Goal: Book appointment/travel/reservation

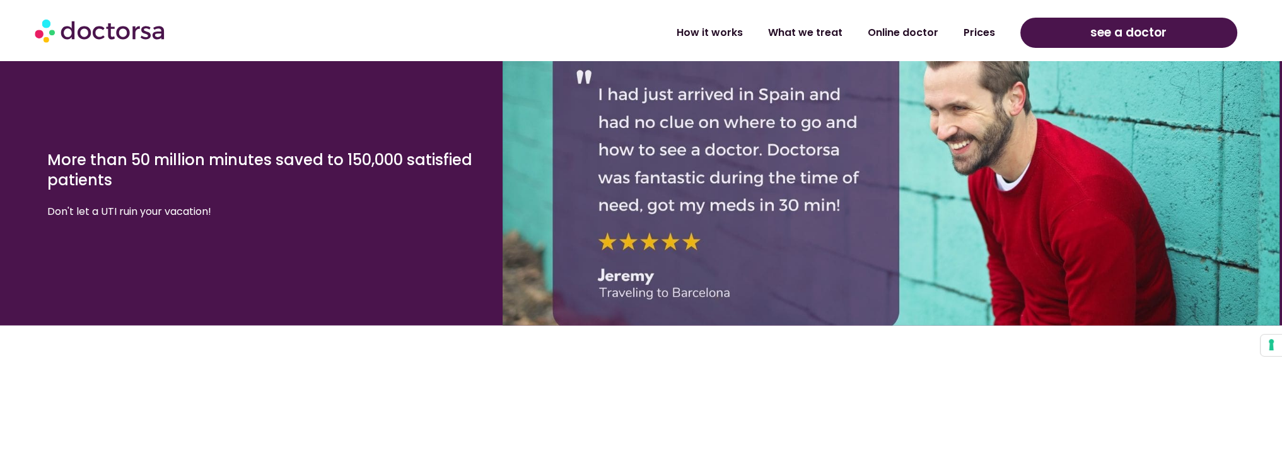
scroll to position [2573, 0]
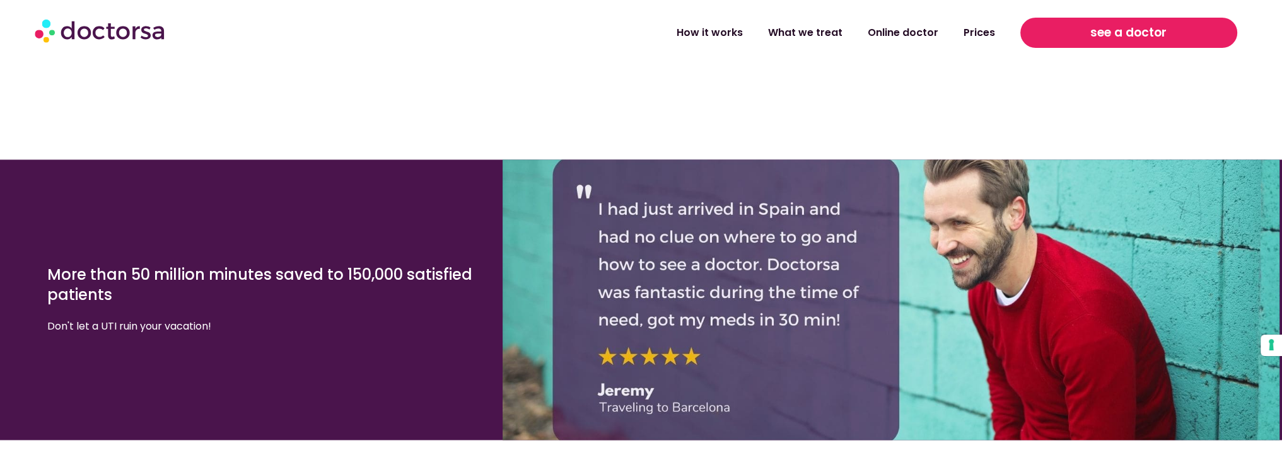
click at [1111, 35] on span "see a doctor" at bounding box center [1129, 33] width 76 height 20
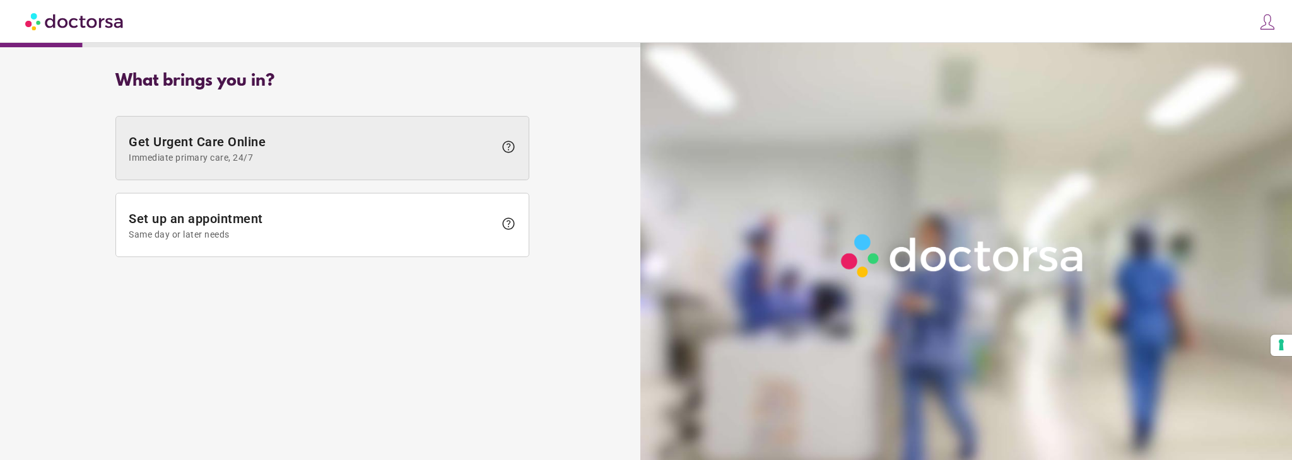
click at [283, 130] on span at bounding box center [322, 148] width 413 height 63
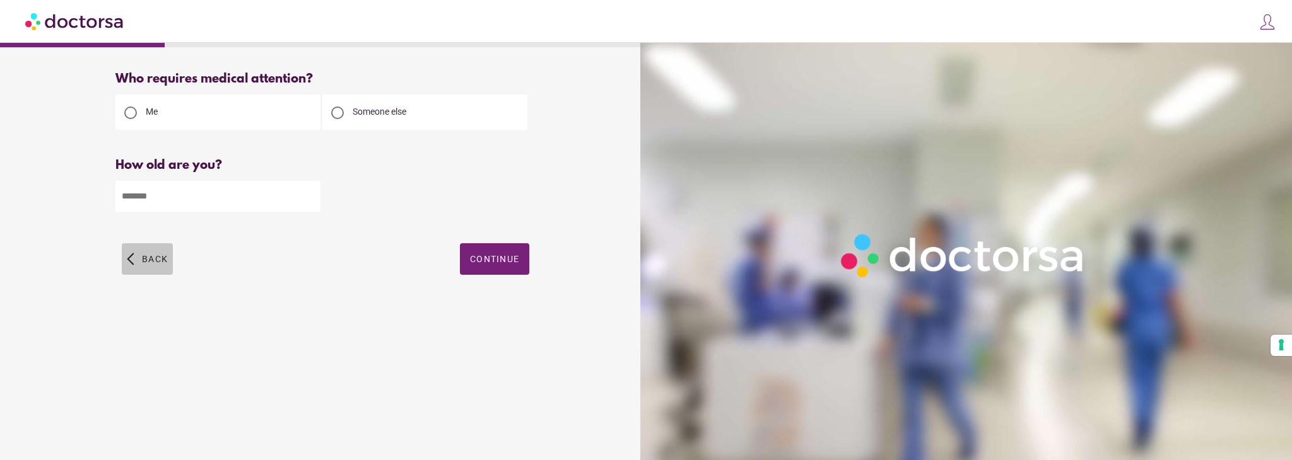
click at [168, 266] on span "button" at bounding box center [147, 259] width 51 height 32
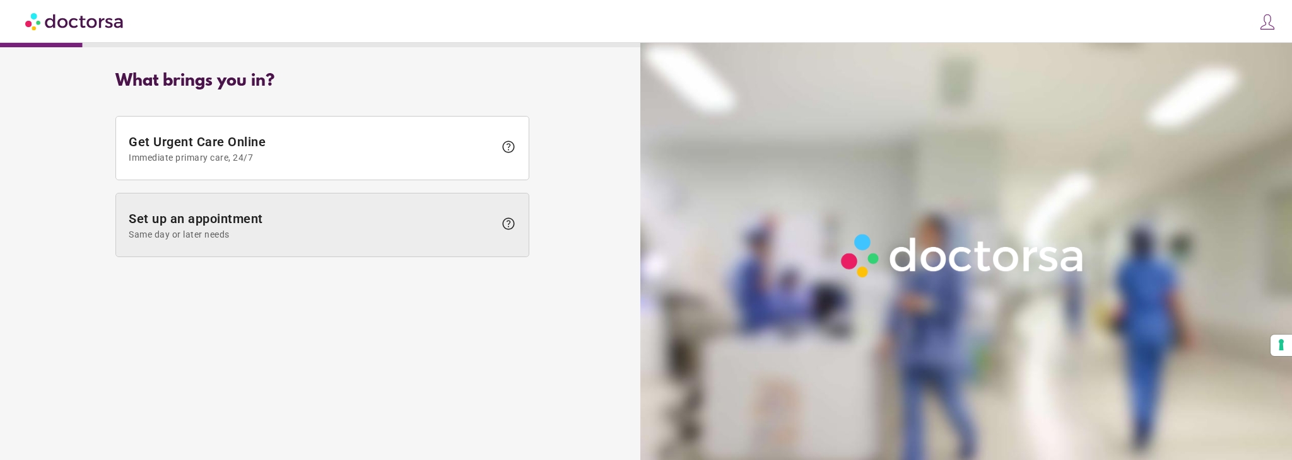
click at [285, 233] on span "Same day or later needs" at bounding box center [312, 235] width 366 height 10
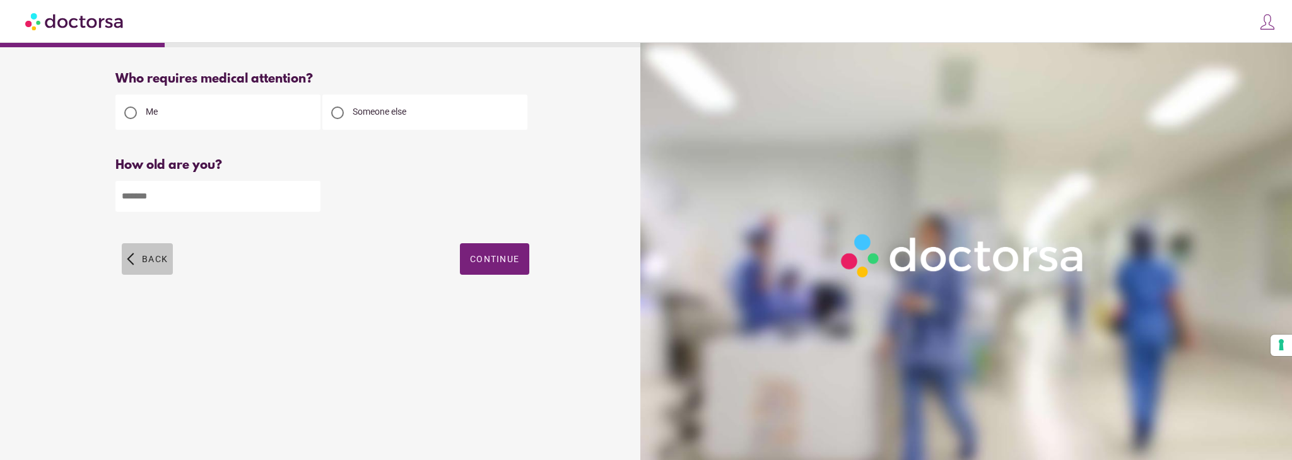
click at [160, 252] on span "button" at bounding box center [147, 259] width 51 height 32
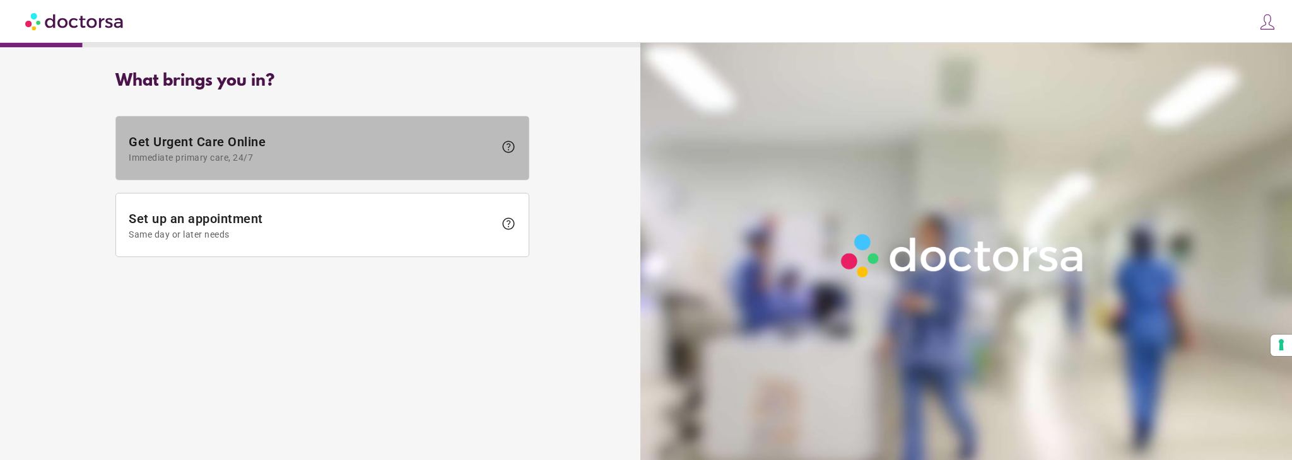
click at [273, 129] on span at bounding box center [322, 148] width 413 height 63
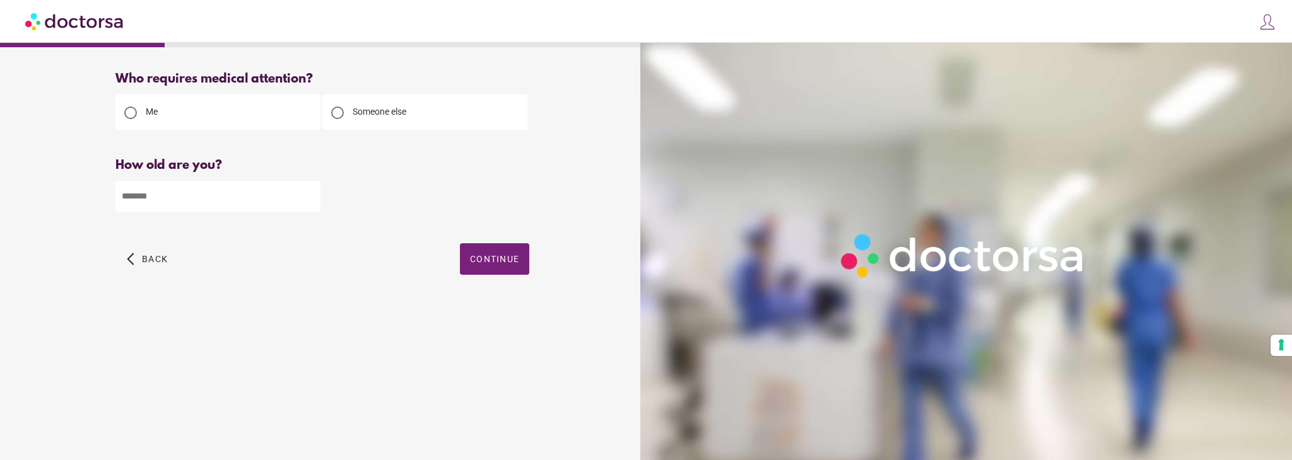
click at [305, 190] on input "number" at bounding box center [217, 196] width 205 height 31
click at [368, 110] on span "Someone else" at bounding box center [380, 112] width 54 height 10
click at [250, 112] on div "Me" at bounding box center [217, 112] width 205 height 35
click at [132, 113] on div at bounding box center [130, 113] width 13 height 13
drag, startPoint x: 146, startPoint y: 258, endPoint x: 199, endPoint y: 261, distance: 53.0
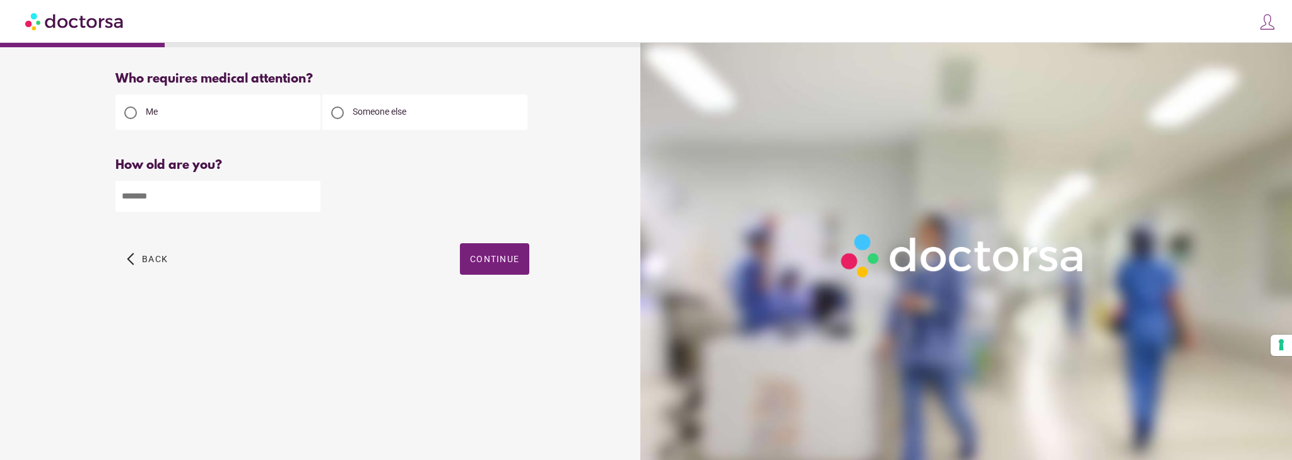
click at [146, 259] on span "Back" at bounding box center [155, 259] width 26 height 10
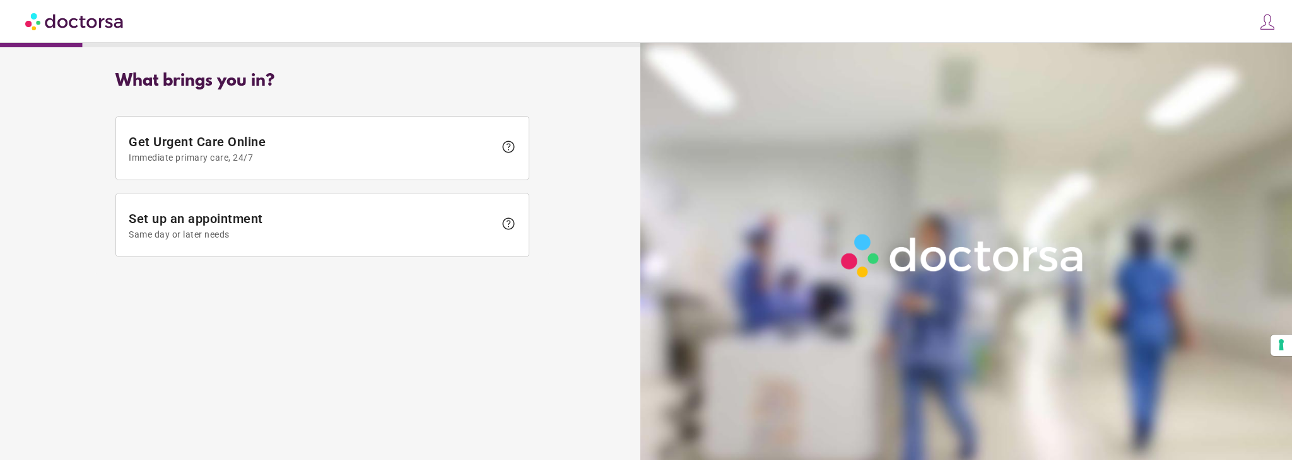
click at [56, 19] on img at bounding box center [75, 21] width 100 height 28
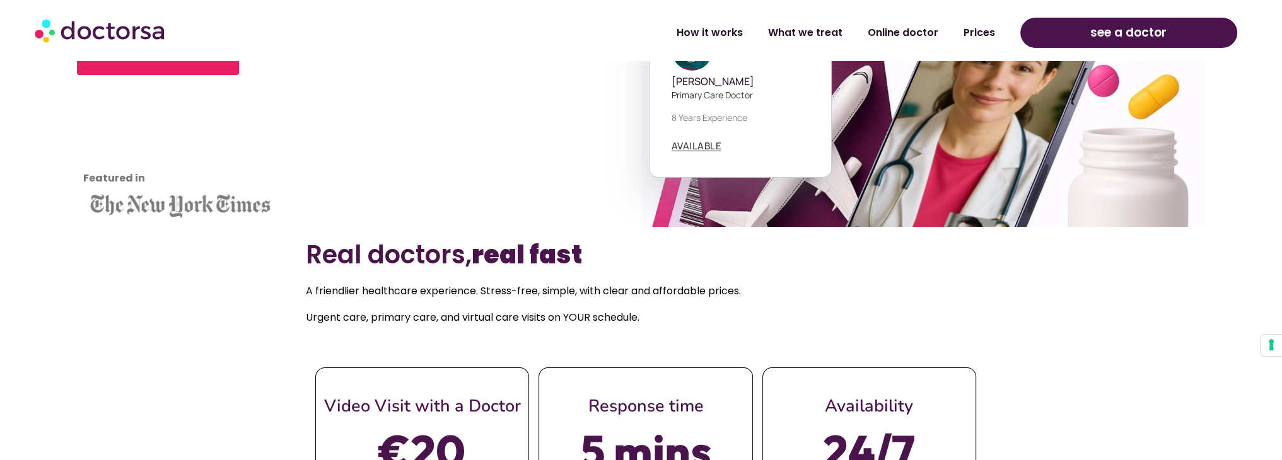
scroll to position [299, 0]
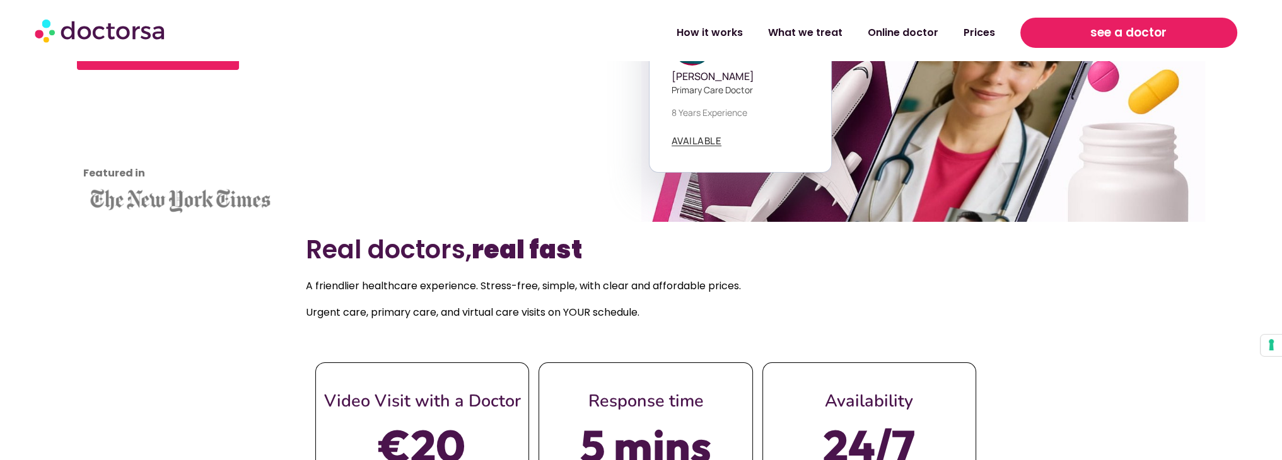
click at [1167, 33] on span "see a doctor" at bounding box center [1129, 33] width 76 height 20
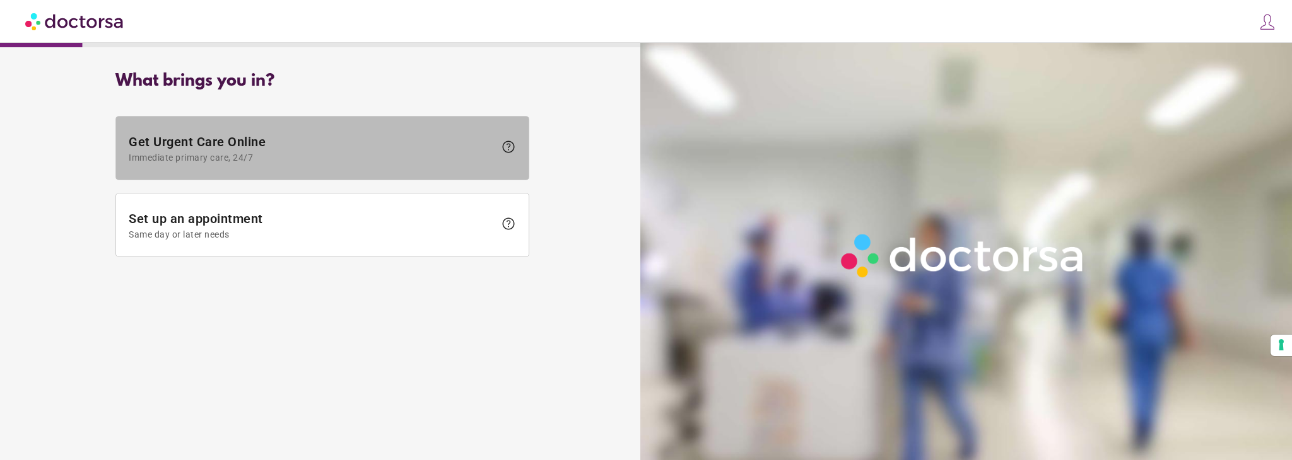
click at [433, 166] on span at bounding box center [322, 148] width 413 height 63
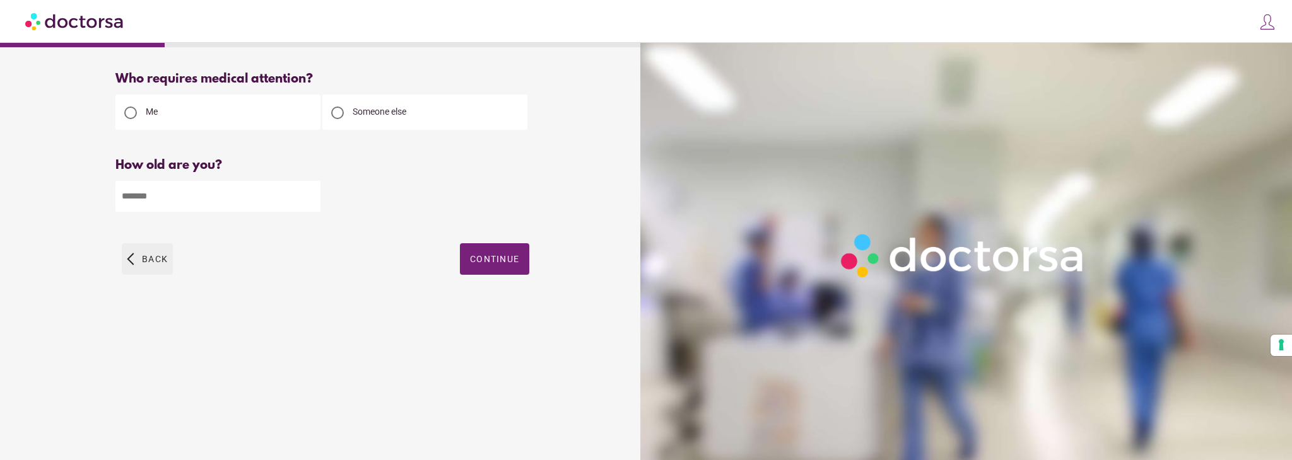
click at [142, 270] on span "button" at bounding box center [147, 259] width 51 height 32
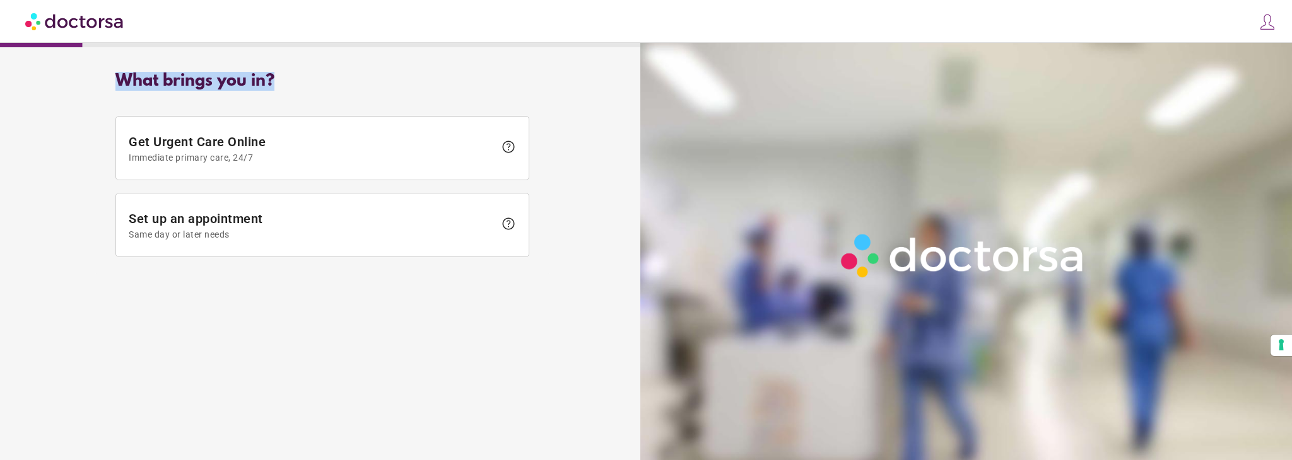
drag, startPoint x: 111, startPoint y: 79, endPoint x: 368, endPoint y: 74, distance: 257.4
click at [368, 74] on div "What brings you in? Get Urgent Care Online Immediate primary care, 24/7 help Se…" at bounding box center [322, 168] width 454 height 212
click at [372, 74] on div "What brings you in?" at bounding box center [322, 81] width 414 height 19
click at [1279, 341] on button "Your consent preferences for tracking technologies" at bounding box center [1280, 345] width 21 height 21
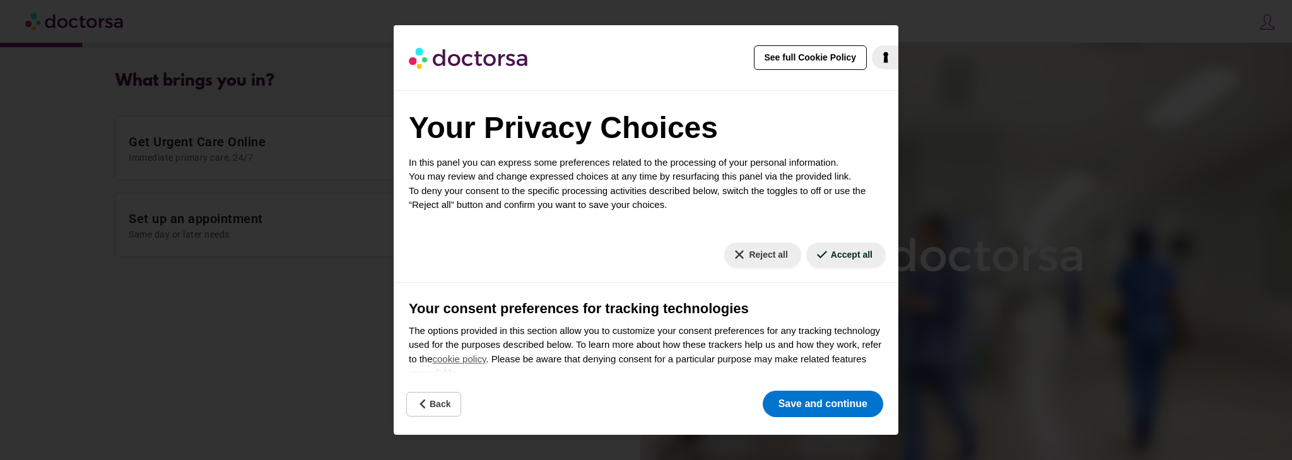
click at [1059, 146] on div "See full Cookie Policy Cookie Policy Your Privacy Choices In this panel you can…" at bounding box center [646, 230] width 1292 height 460
click at [843, 409] on button "Save and continue" at bounding box center [823, 404] width 120 height 26
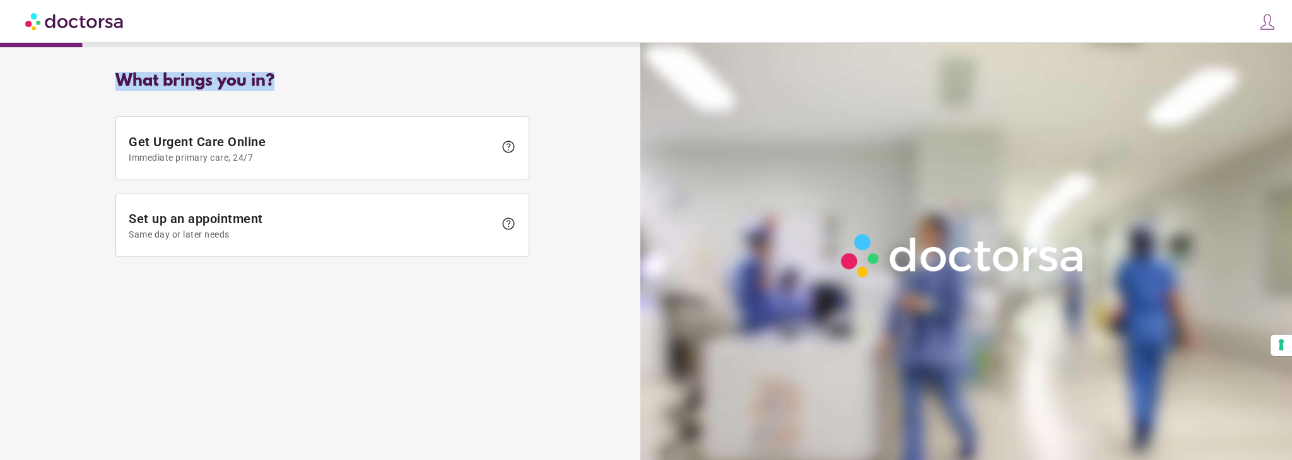
drag, startPoint x: 106, startPoint y: 76, endPoint x: 308, endPoint y: 80, distance: 201.9
click at [308, 80] on div "What brings you in? Get Urgent Care Online Immediate primary care, 24/7 help Se…" at bounding box center [322, 168] width 454 height 212
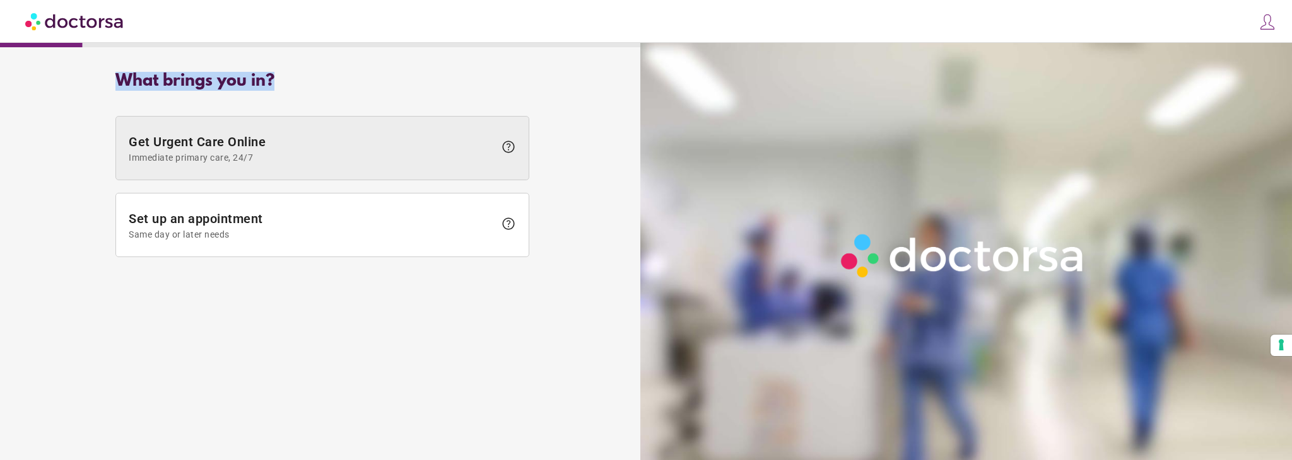
click at [308, 151] on span "Get Urgent Care Online Immediate primary care, 24/7" at bounding box center [312, 148] width 366 height 28
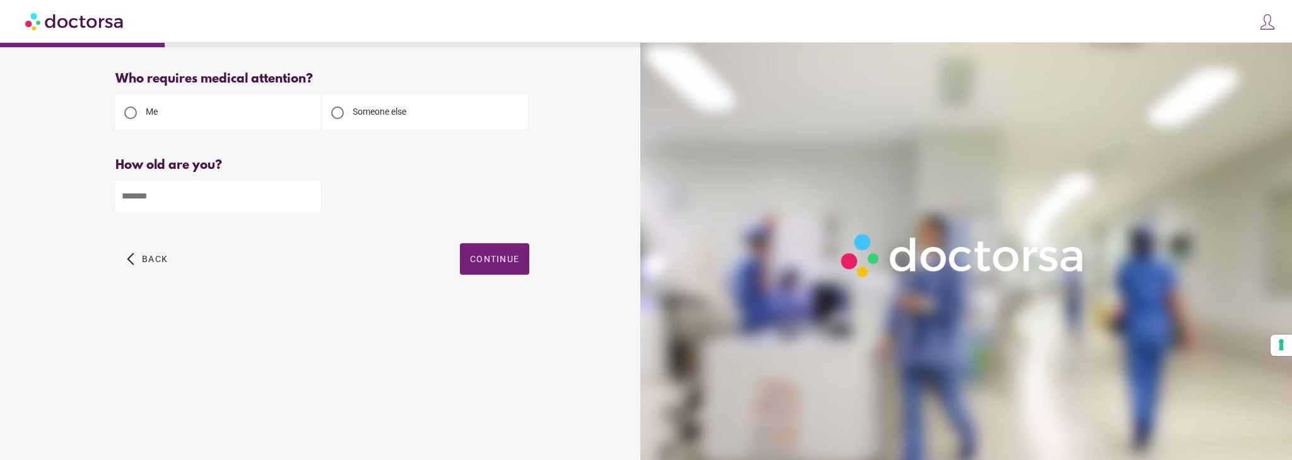
click at [180, 201] on input "number" at bounding box center [217, 196] width 205 height 31
drag, startPoint x: 72, startPoint y: 180, endPoint x: 52, endPoint y: 176, distance: 19.9
click at [53, 176] on div "Who requires medical attention? Me" at bounding box center [322, 188] width 632 height 252
type input "**"
click at [505, 262] on span "Continue" at bounding box center [494, 259] width 49 height 10
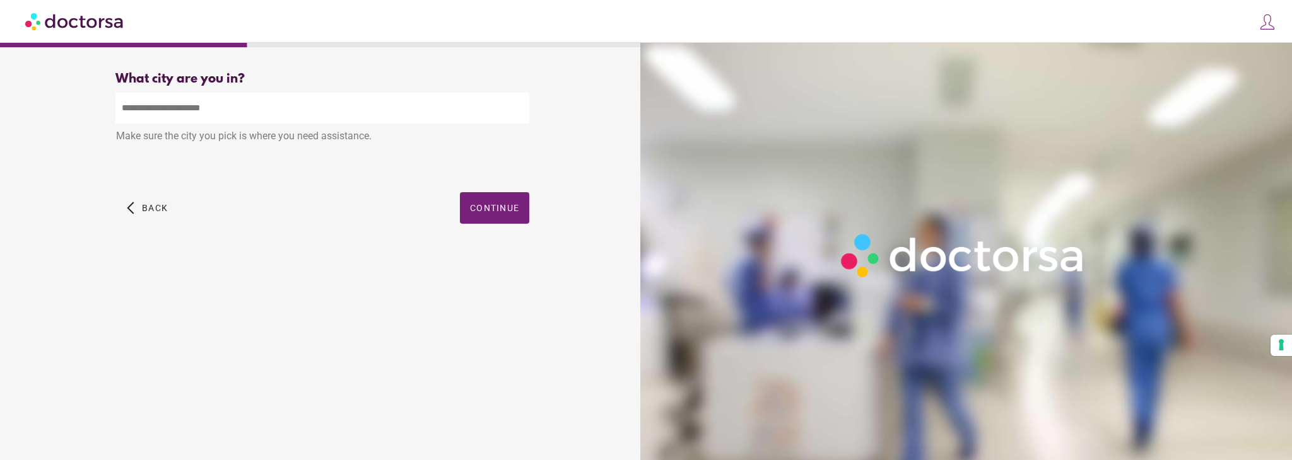
click at [165, 114] on input "text" at bounding box center [322, 108] width 414 height 31
click at [345, 54] on div "What brings you in? Get Urgent Care Online Immediate primary care, 24/7 help Se…" at bounding box center [646, 215] width 1292 height 431
click at [311, 106] on input "text" at bounding box center [322, 108] width 414 height 31
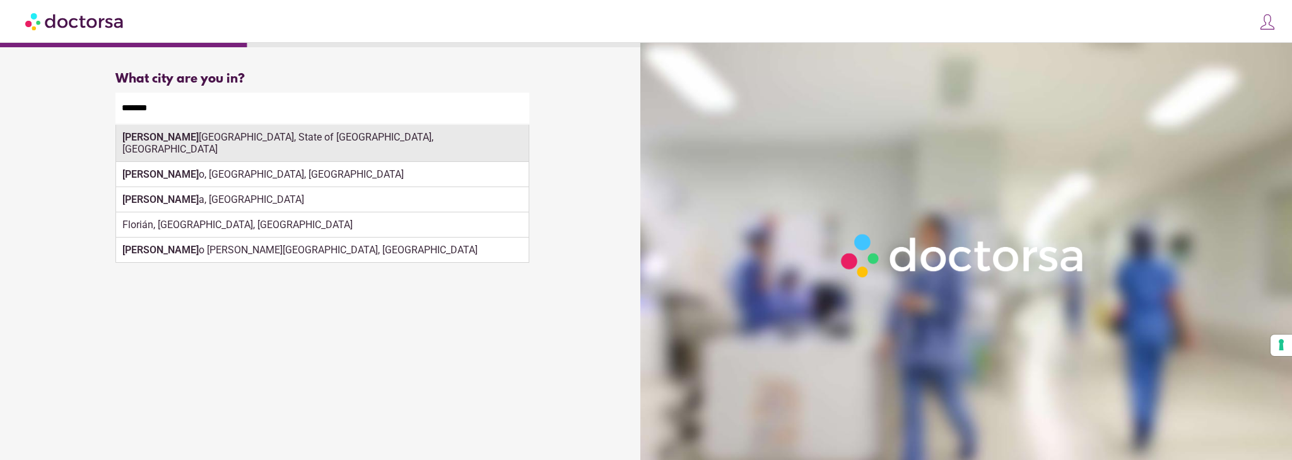
click at [264, 136] on div "Florian ópolis, State of Santa Catarina, Brazil" at bounding box center [322, 143] width 413 height 37
type input "**********"
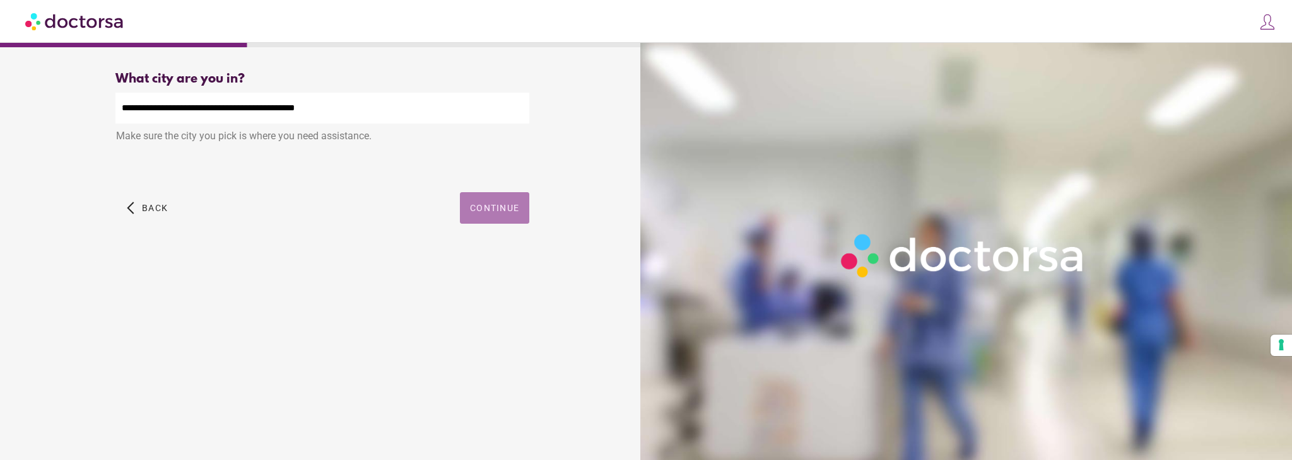
click at [488, 213] on span "Continue" at bounding box center [494, 208] width 49 height 10
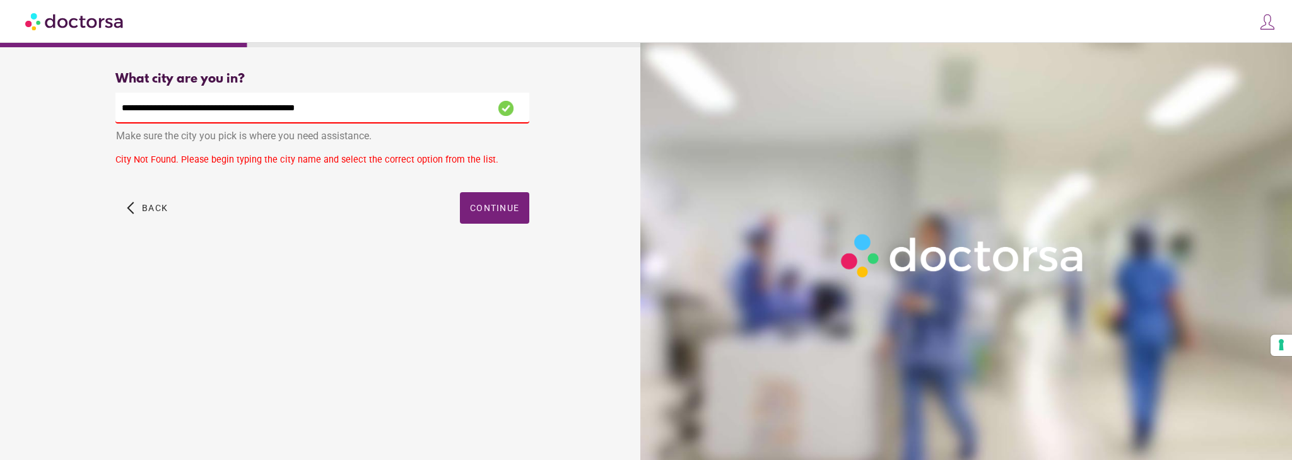
drag, startPoint x: 384, startPoint y: 107, endPoint x: 401, endPoint y: 107, distance: 17.0
click at [384, 106] on input "**********" at bounding box center [322, 108] width 414 height 31
click at [506, 210] on span "Continue" at bounding box center [494, 208] width 49 height 10
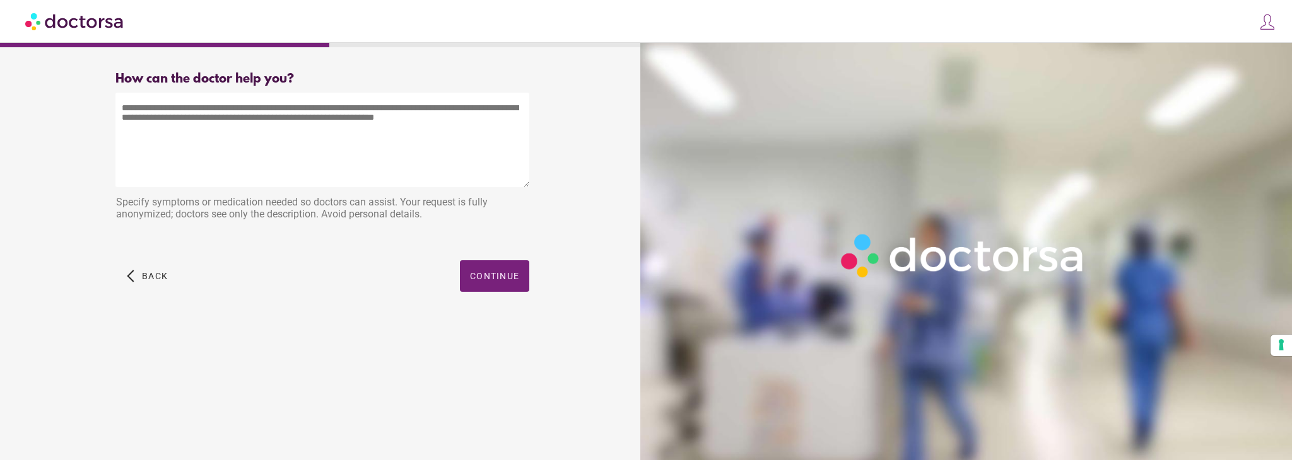
click at [211, 107] on textarea at bounding box center [322, 140] width 414 height 95
click at [497, 281] on span "Continue" at bounding box center [494, 276] width 49 height 10
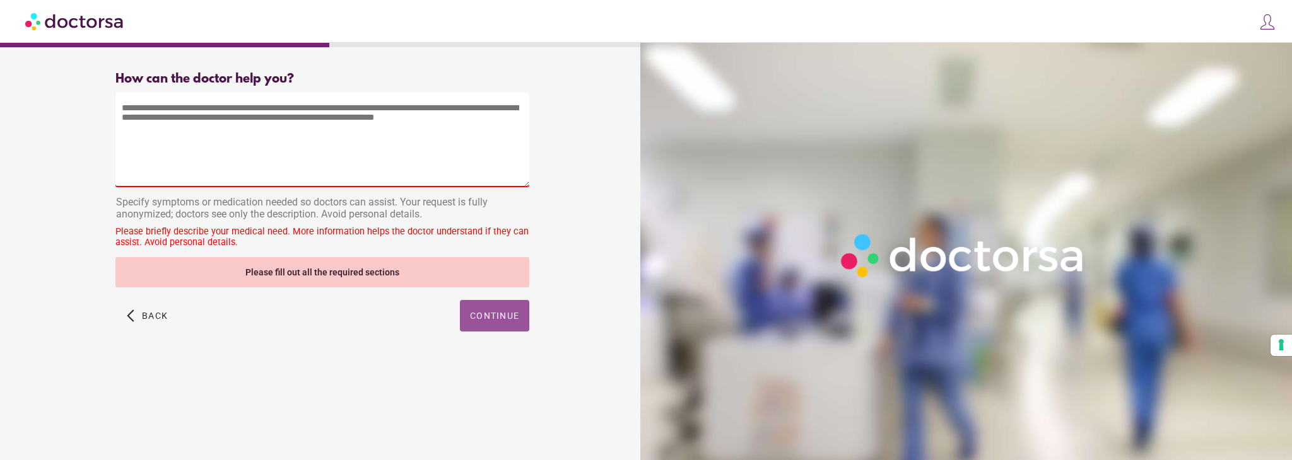
click at [272, 127] on textarea at bounding box center [322, 140] width 414 height 95
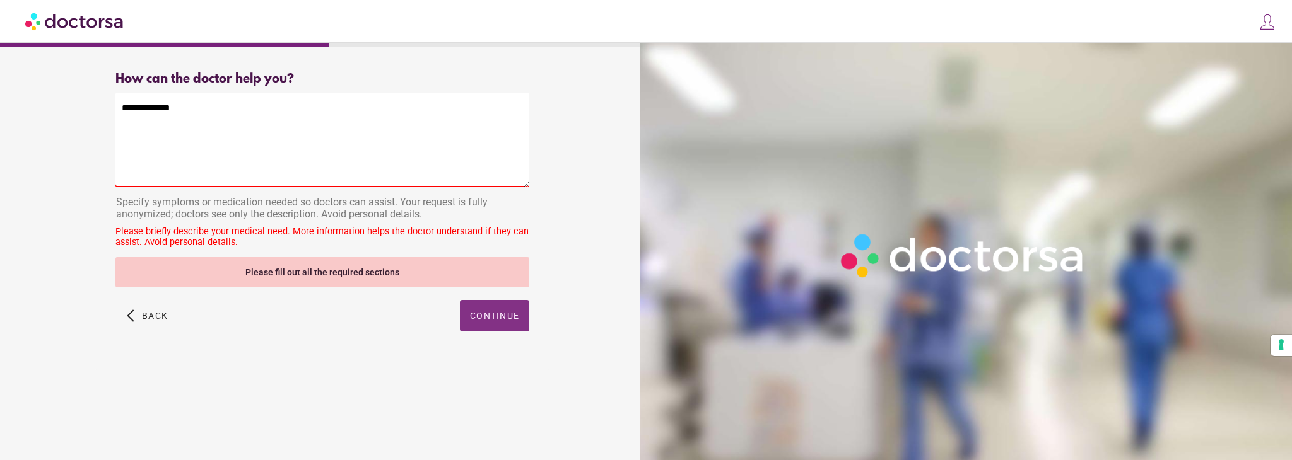
type textarea "**********"
click at [488, 311] on span "button" at bounding box center [494, 316] width 69 height 32
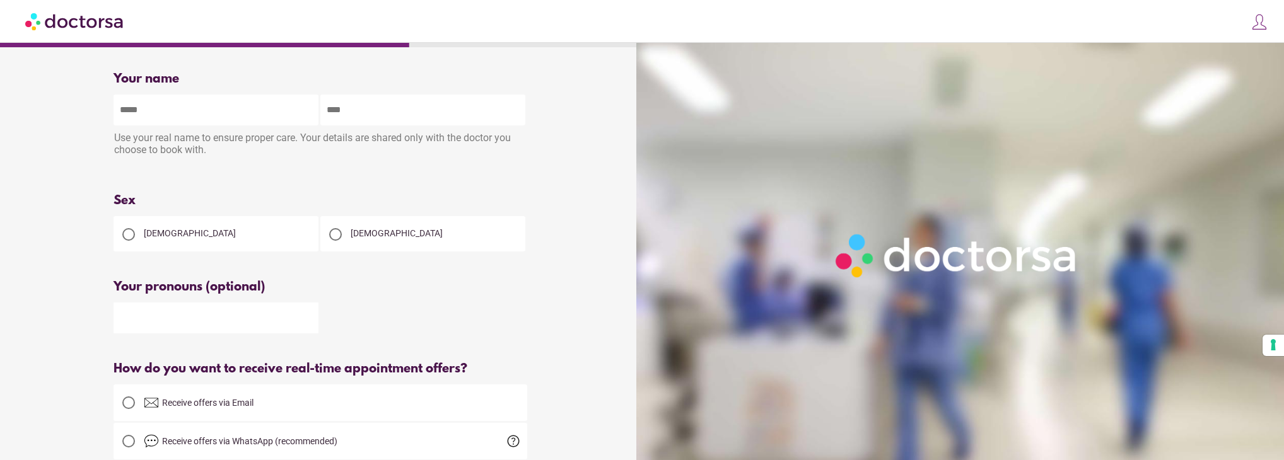
click at [223, 115] on input "text" at bounding box center [216, 110] width 205 height 31
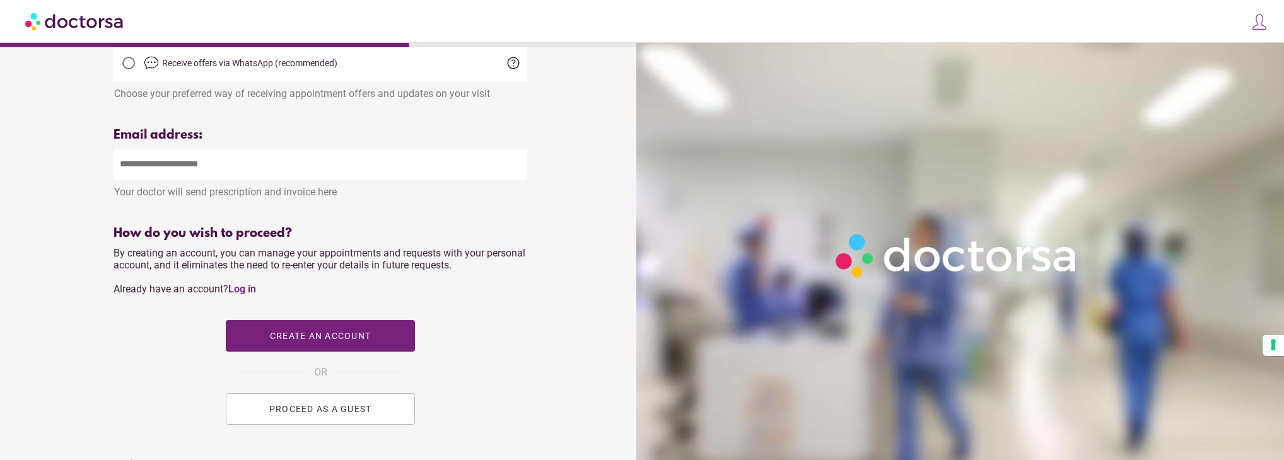
scroll to position [408, 0]
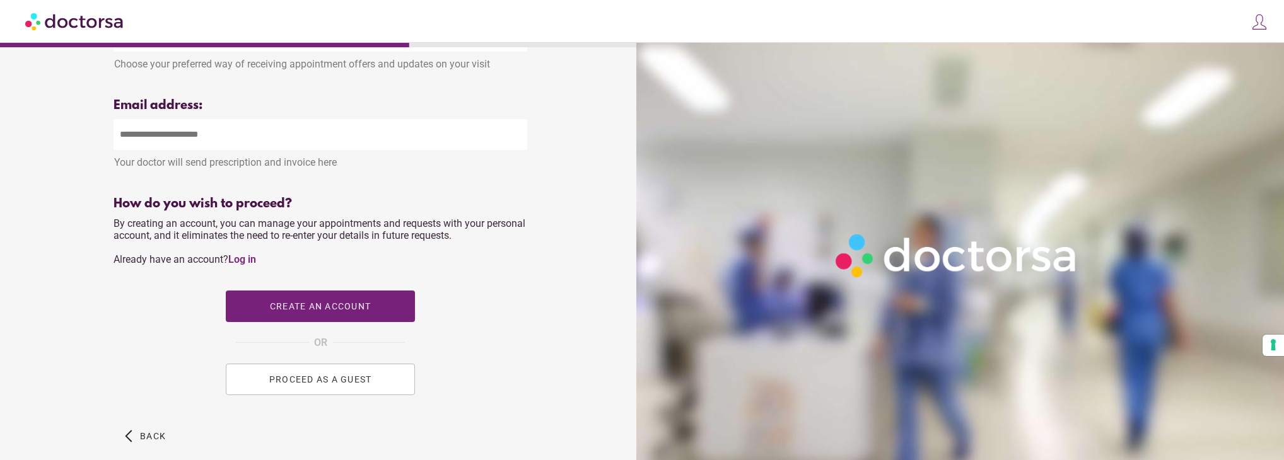
drag, startPoint x: 119, startPoint y: 230, endPoint x: 477, endPoint y: 242, distance: 359.1
click at [477, 242] on div "How do you wish to proceed? By creating an account, you can manage your appoint…" at bounding box center [321, 302] width 414 height 211
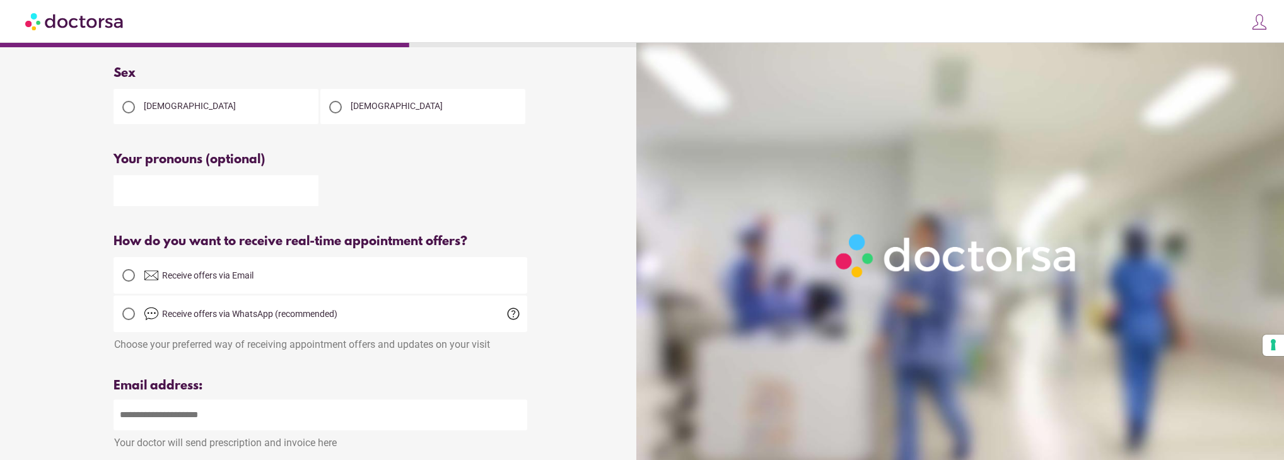
scroll to position [126, 0]
click at [342, 111] on div at bounding box center [335, 108] width 25 height 25
click at [232, 204] on input "text" at bounding box center [216, 192] width 205 height 31
type input "*"
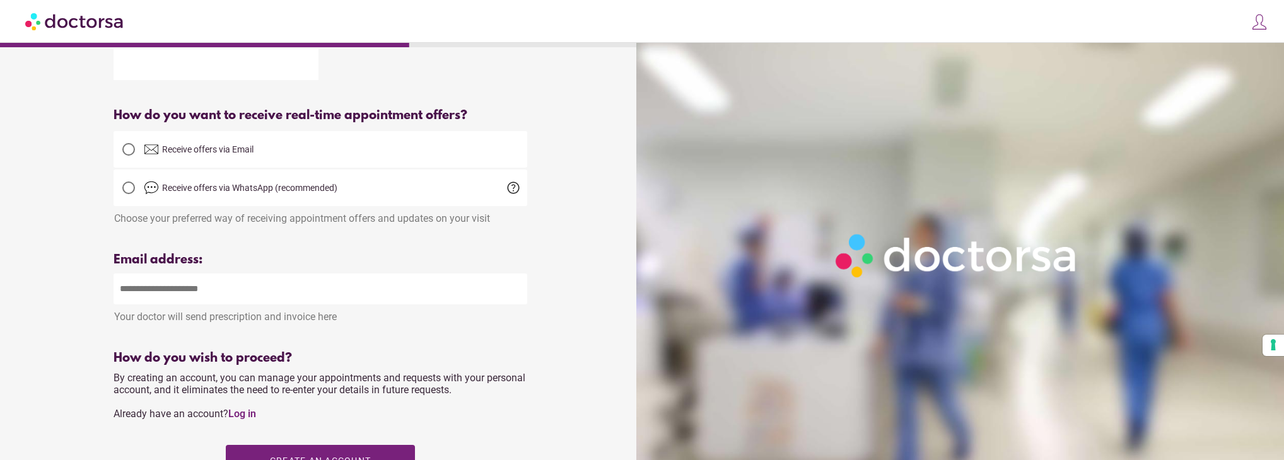
scroll to position [282, 0]
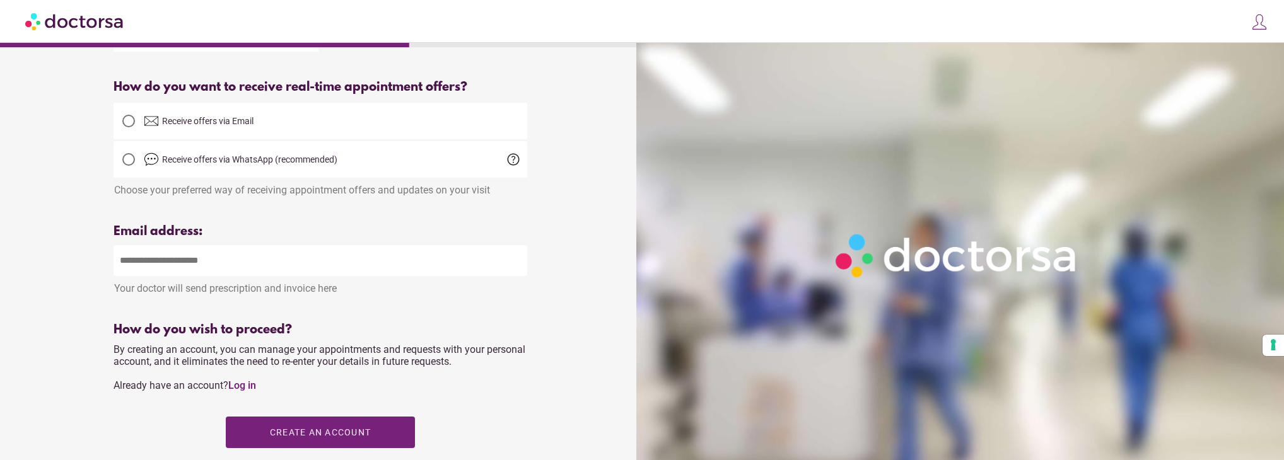
click at [288, 271] on input "email" at bounding box center [321, 260] width 414 height 31
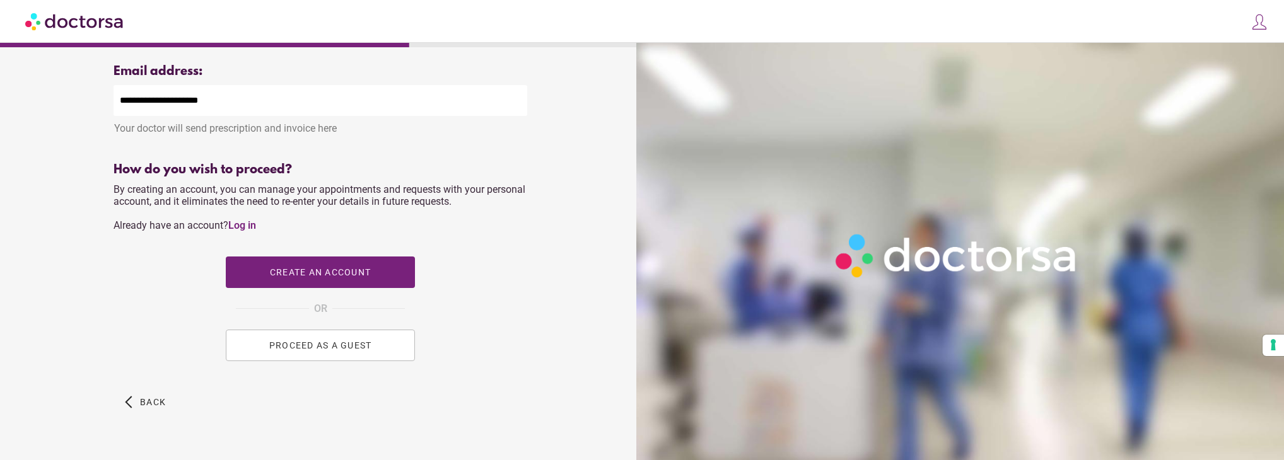
scroll to position [477, 0]
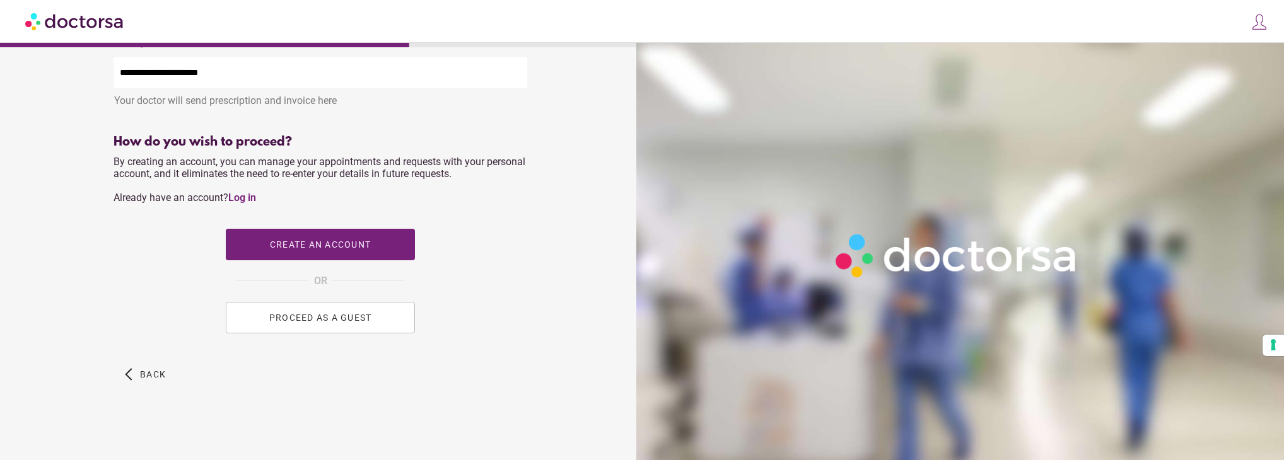
type input "**********"
click at [339, 311] on button "PROCEED AS A GUEST" at bounding box center [320, 318] width 189 height 32
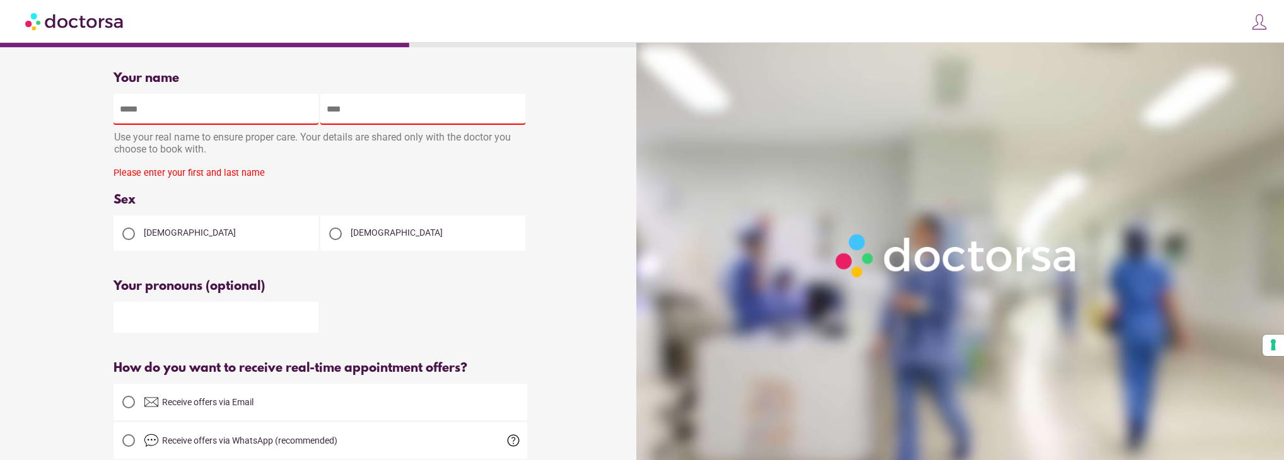
scroll to position [0, 0]
click at [188, 114] on input "text" at bounding box center [216, 110] width 205 height 31
type input "********"
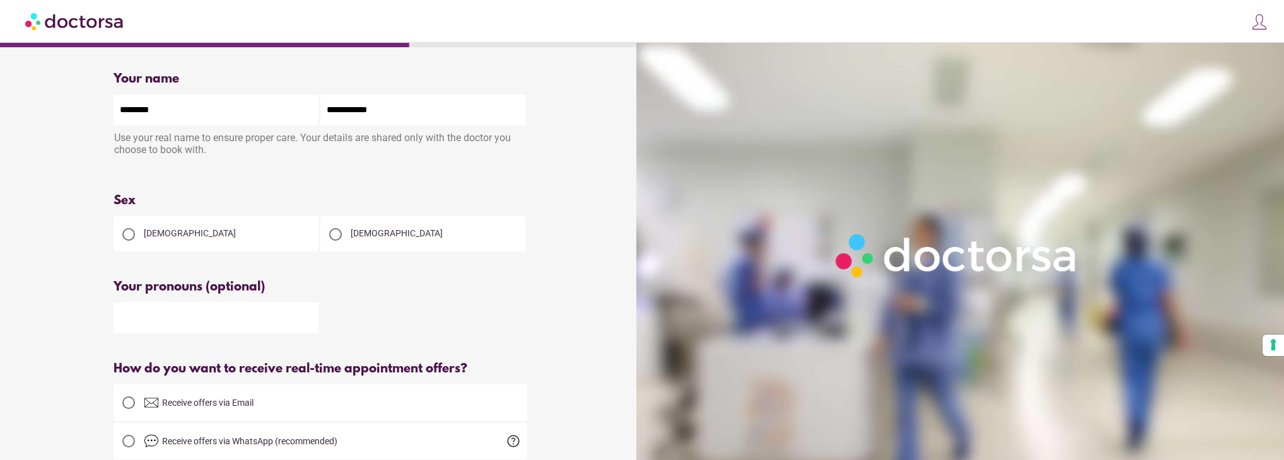
type input "**********"
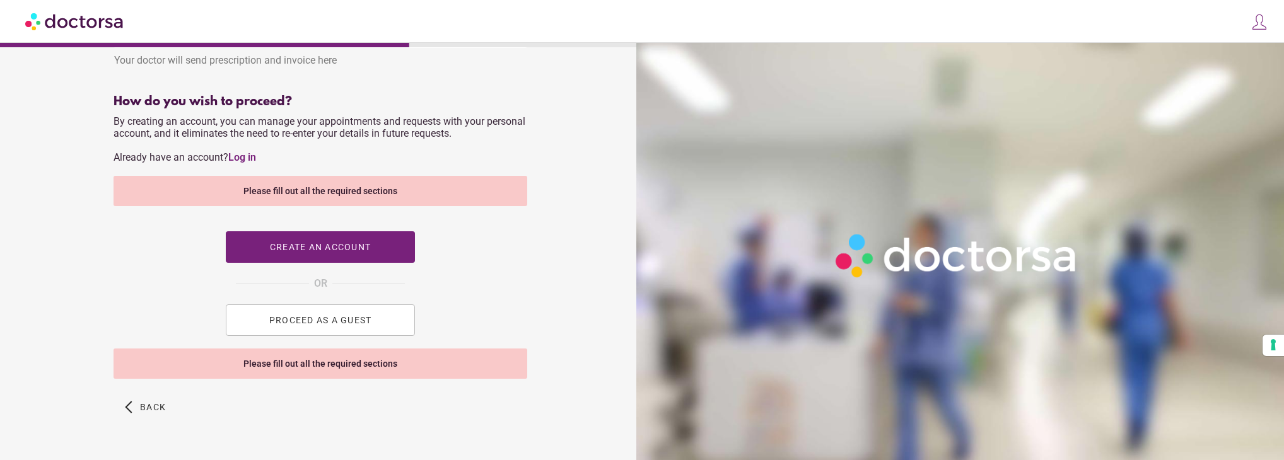
scroll to position [550, 0]
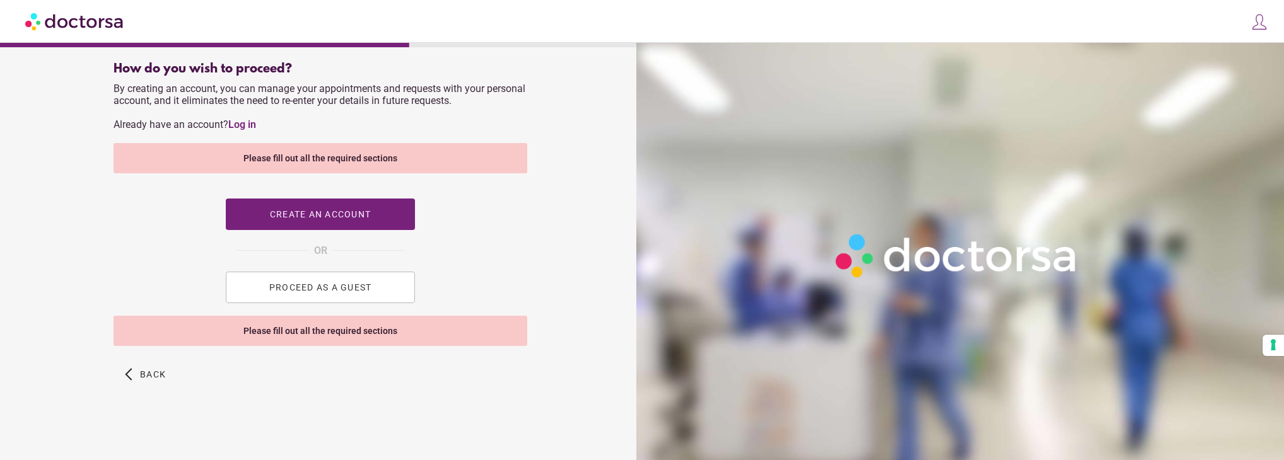
click at [281, 281] on button "PROCEED AS A GUEST" at bounding box center [320, 288] width 189 height 32
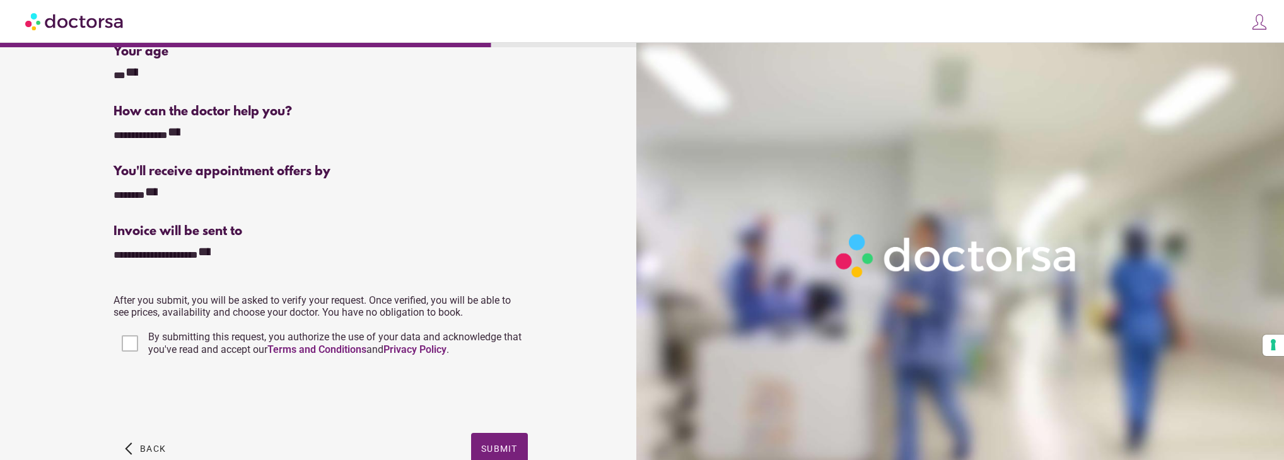
scroll to position [189, 0]
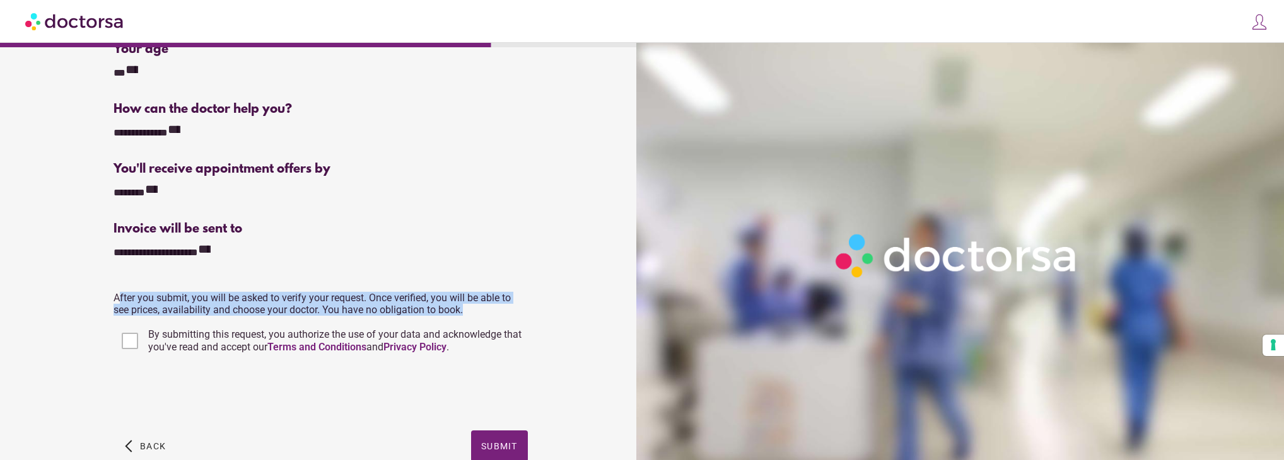
drag, startPoint x: 118, startPoint y: 295, endPoint x: 515, endPoint y: 313, distance: 397.2
click at [515, 313] on p "After you submit, you will be asked to verify your request. Once verified, you …" at bounding box center [321, 304] width 414 height 24
drag, startPoint x: 472, startPoint y: 313, endPoint x: 106, endPoint y: 300, distance: 366.1
click at [106, 300] on div "**********" at bounding box center [320, 187] width 454 height 628
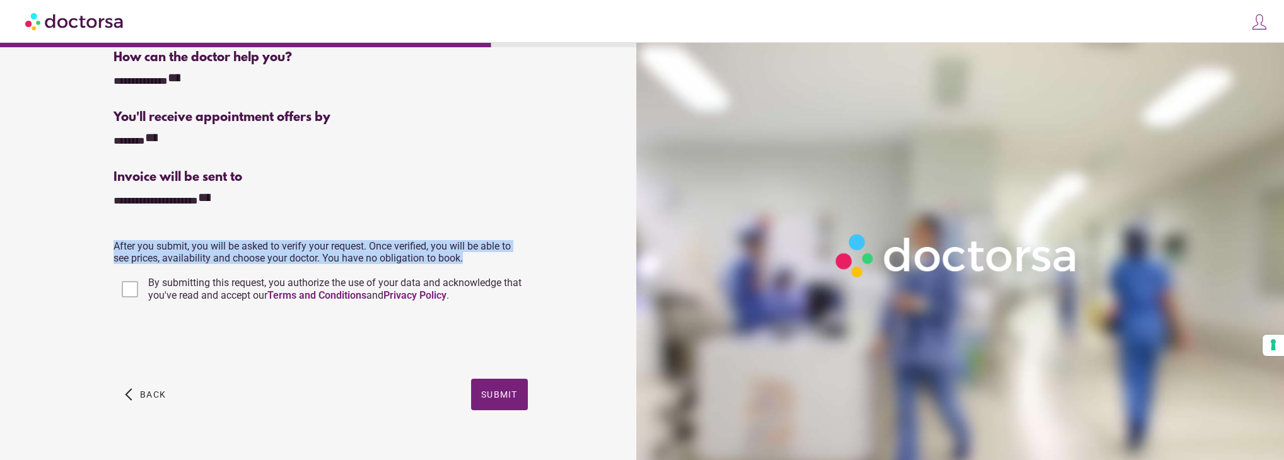
scroll to position [262, 0]
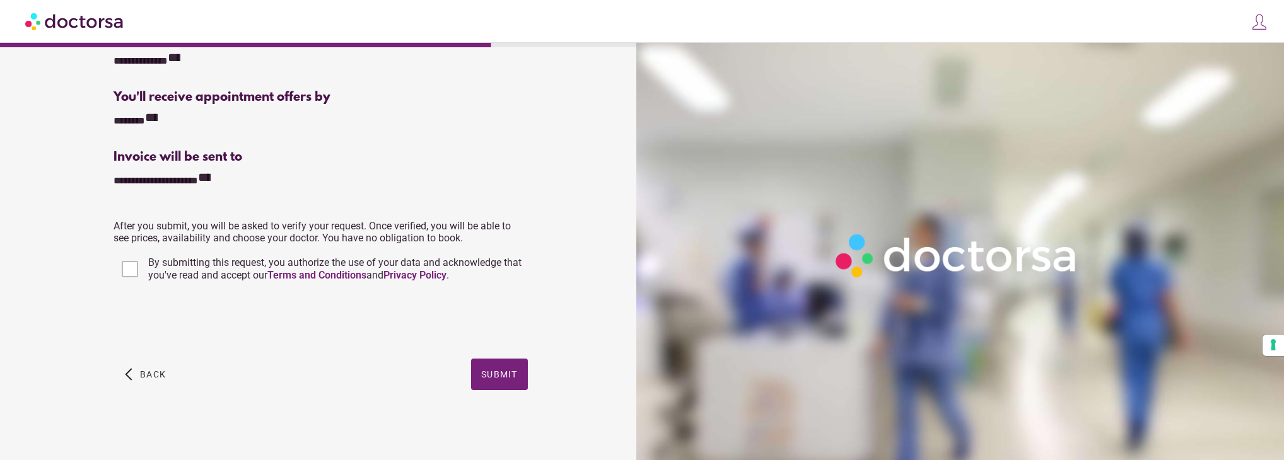
click at [532, 248] on div "**********" at bounding box center [320, 115] width 454 height 628
click at [156, 370] on span "Back" at bounding box center [153, 375] width 26 height 10
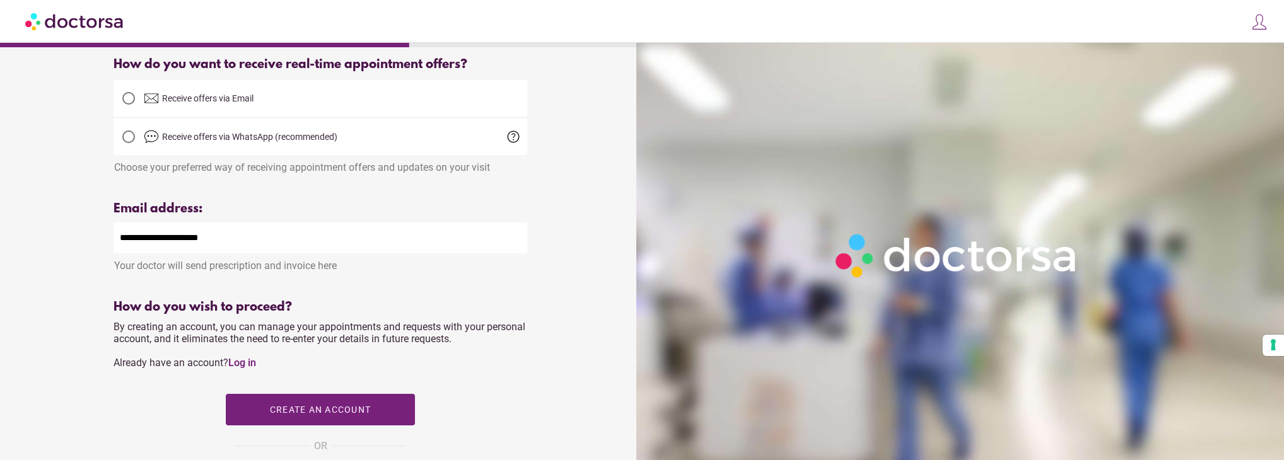
scroll to position [0, 0]
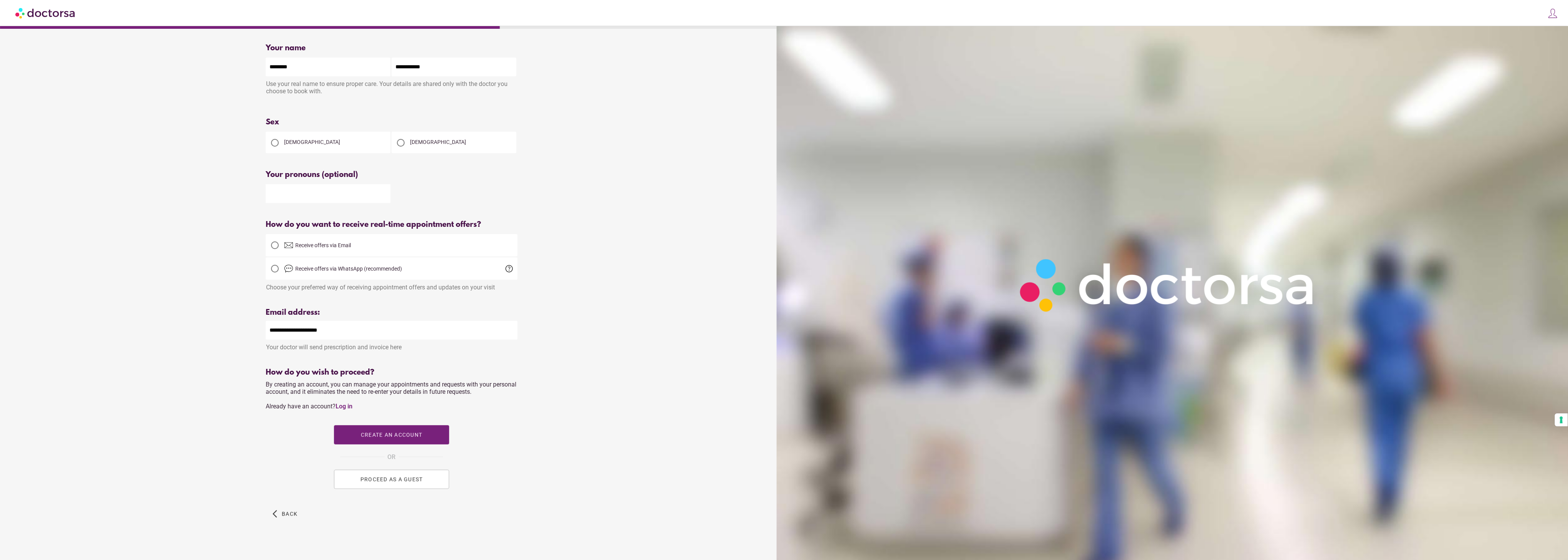
click at [405, 280] on span "PROCEED AS A GUEST" at bounding box center [391, 480] width 63 height 6
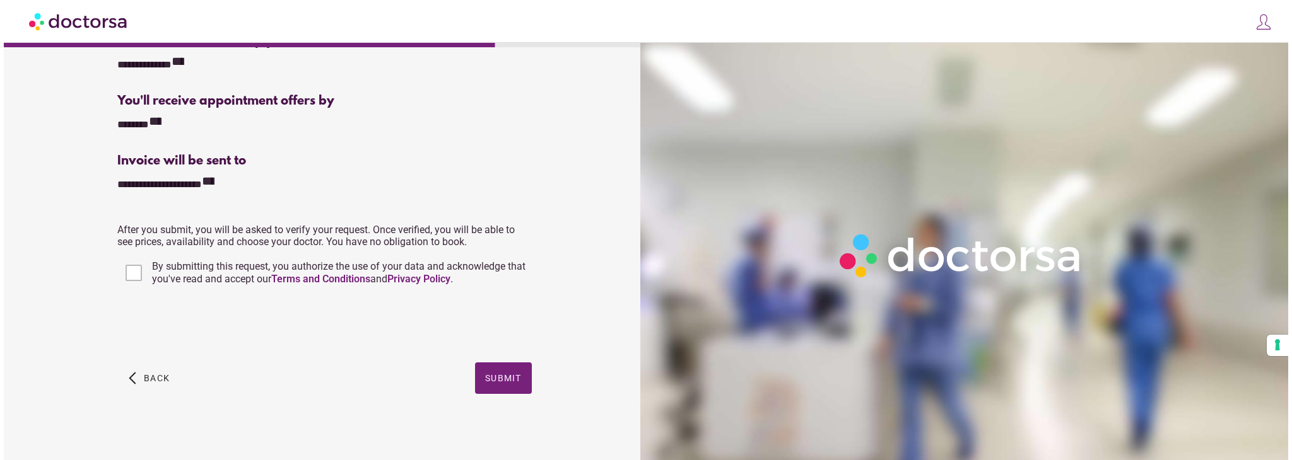
scroll to position [262, 0]
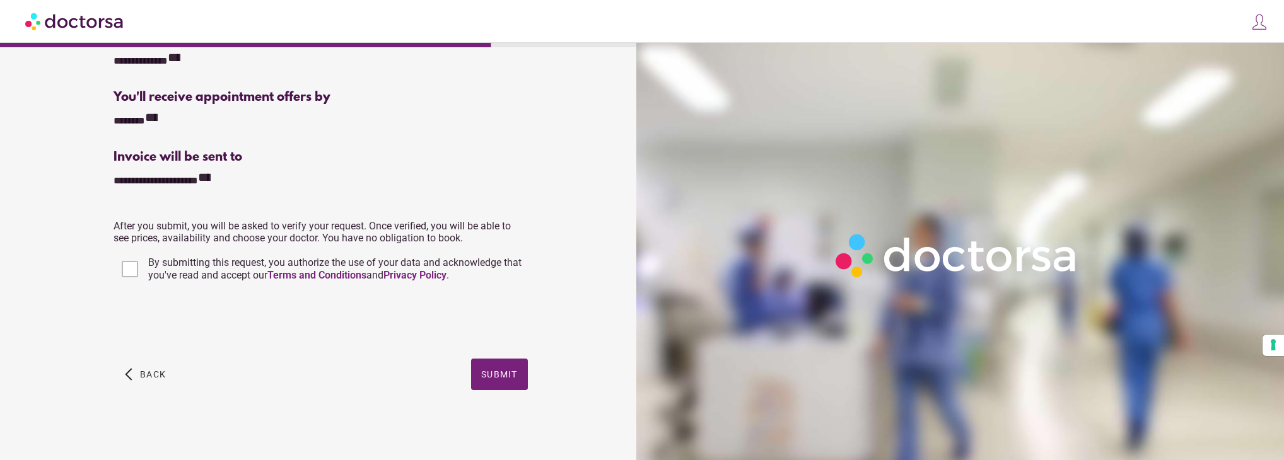
click at [1263, 26] on img at bounding box center [1260, 22] width 18 height 18
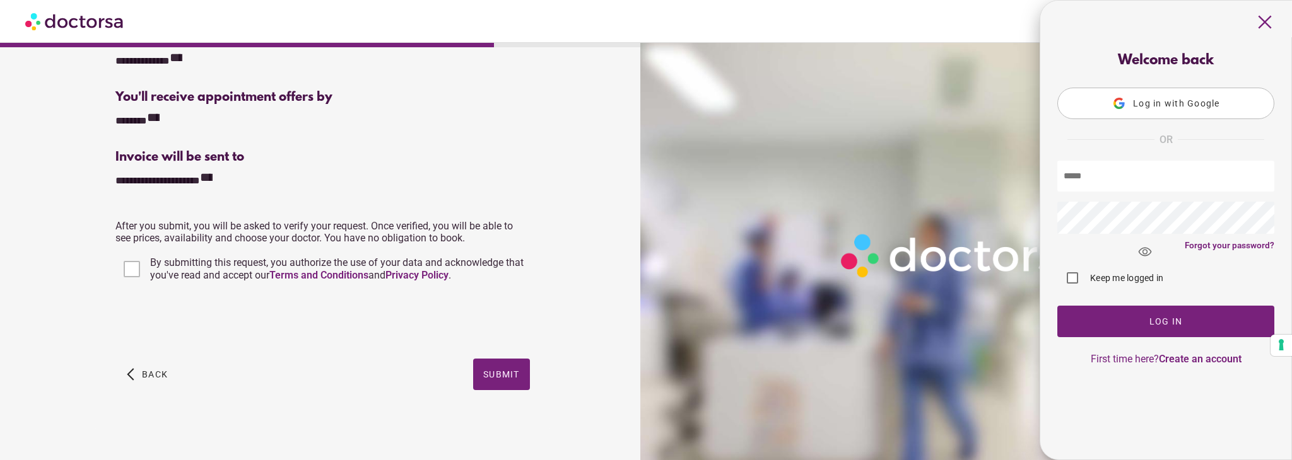
click at [1272, 21] on span "close" at bounding box center [1265, 22] width 24 height 24
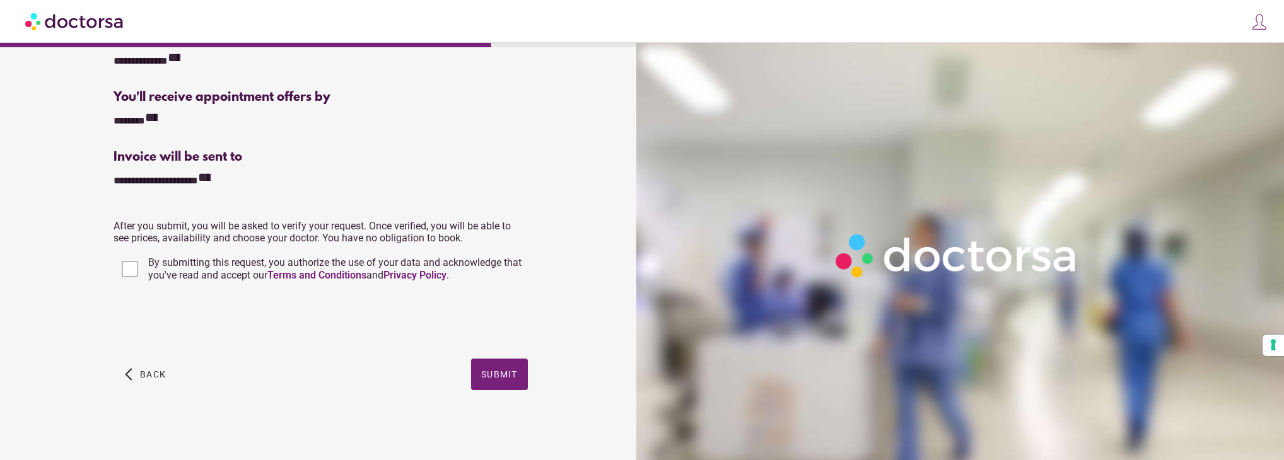
click at [1266, 21] on img at bounding box center [1260, 22] width 18 height 18
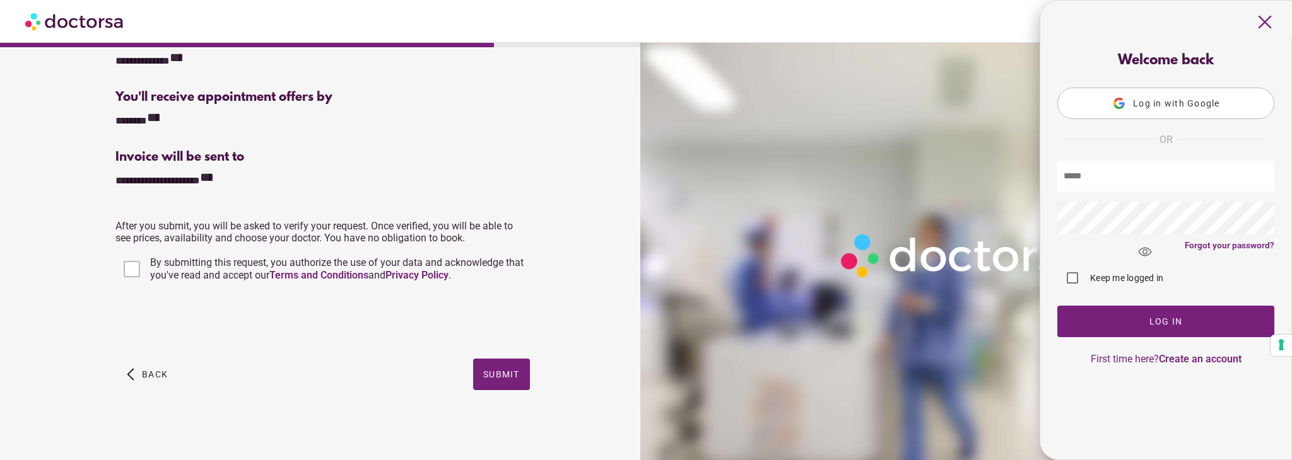
click at [1159, 105] on span "Log in with Google" at bounding box center [1176, 103] width 87 height 10
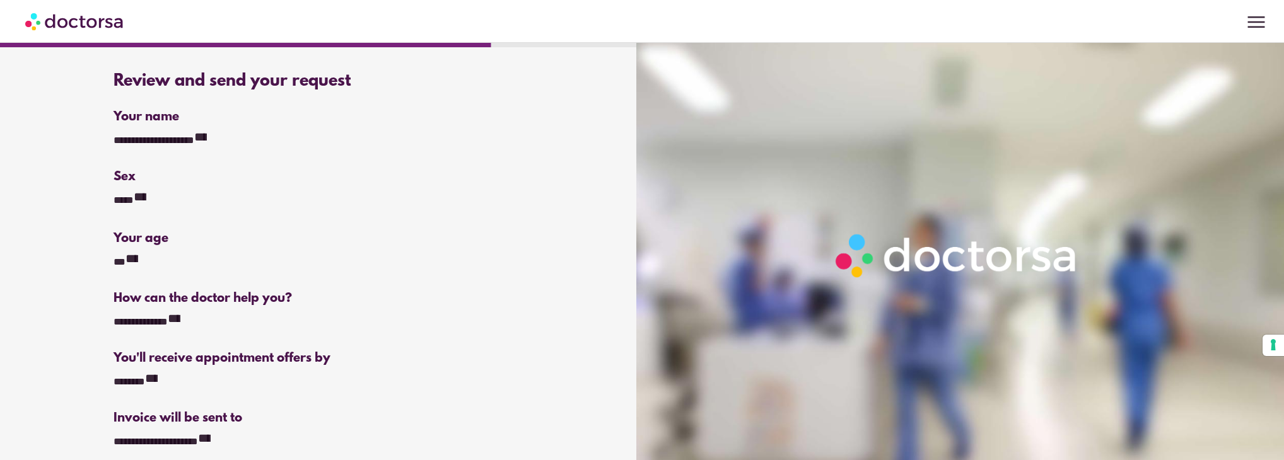
click at [1257, 21] on span "menu" at bounding box center [1256, 22] width 24 height 24
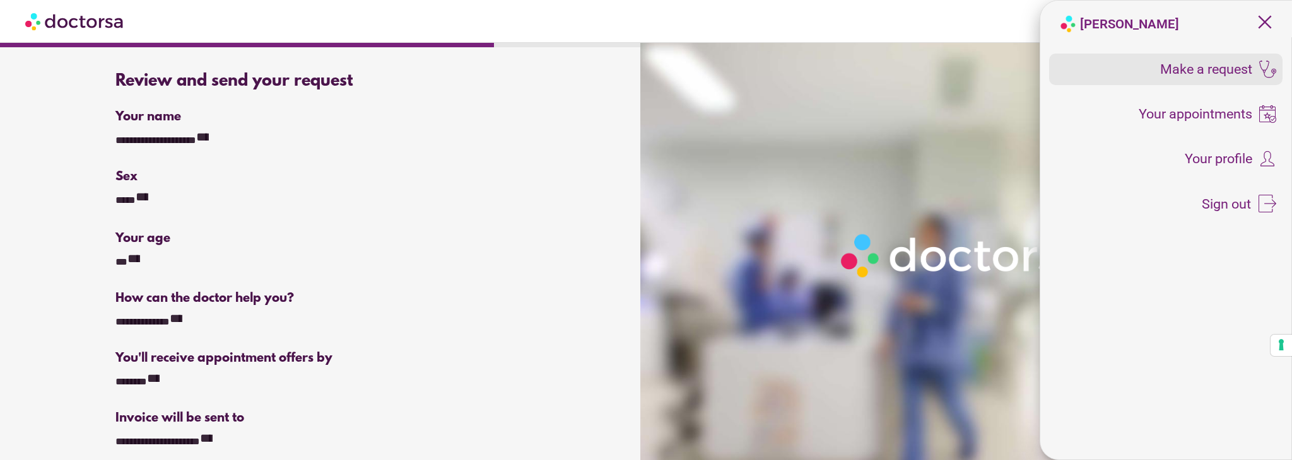
click at [1205, 76] on span "Make a request" at bounding box center [1206, 69] width 92 height 14
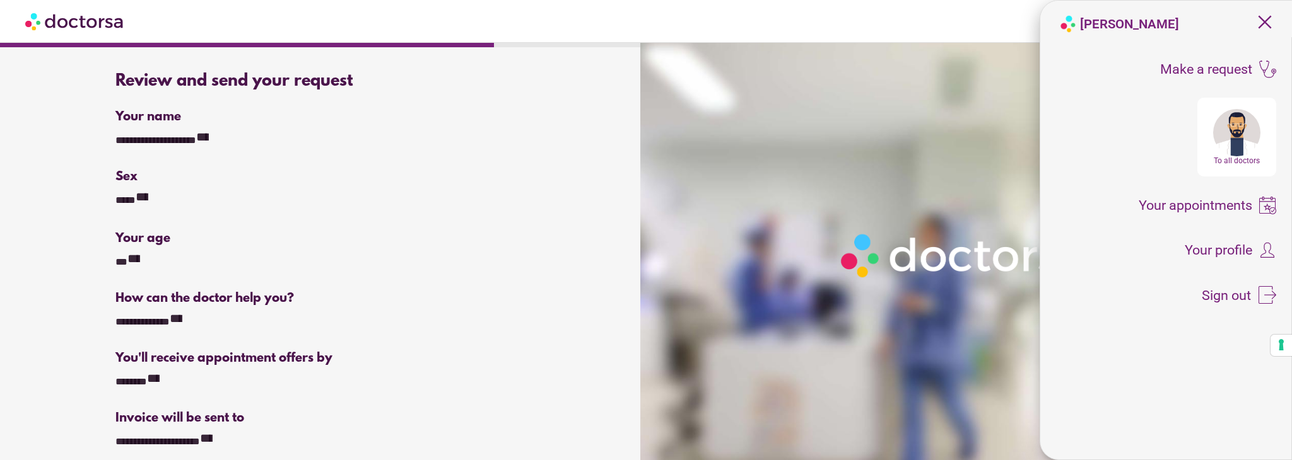
click at [1231, 164] on div "To all doctors" at bounding box center [1236, 160] width 73 height 9
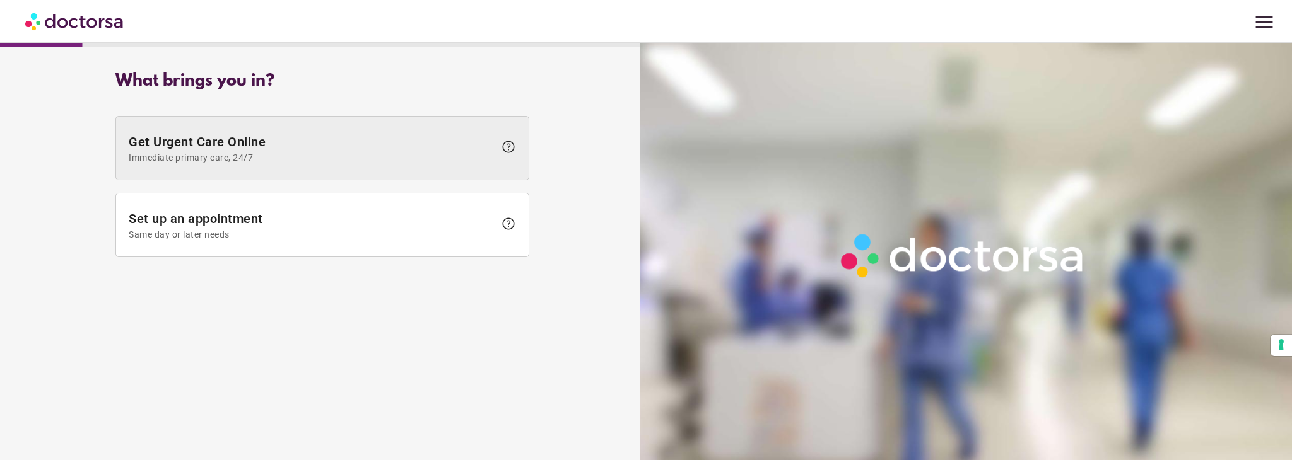
click at [238, 137] on span "Get Urgent Care Online Immediate primary care, 24/7" at bounding box center [312, 148] width 366 height 28
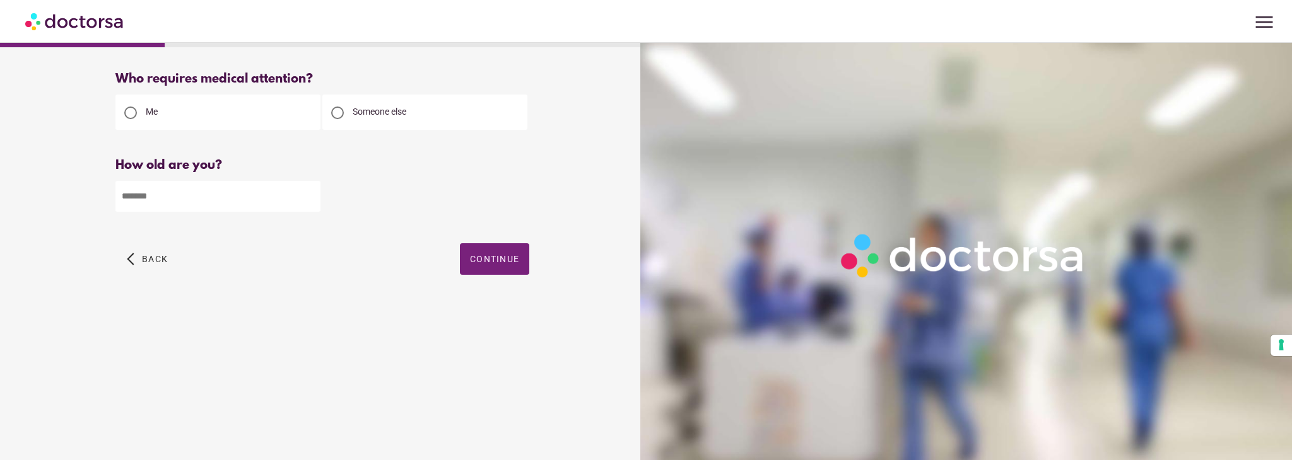
click at [406, 115] on span "Someone else" at bounding box center [380, 112] width 54 height 10
click at [218, 200] on input "number" at bounding box center [217, 196] width 205 height 31
type input "*"
type input "**"
click at [131, 110] on div at bounding box center [130, 113] width 13 height 13
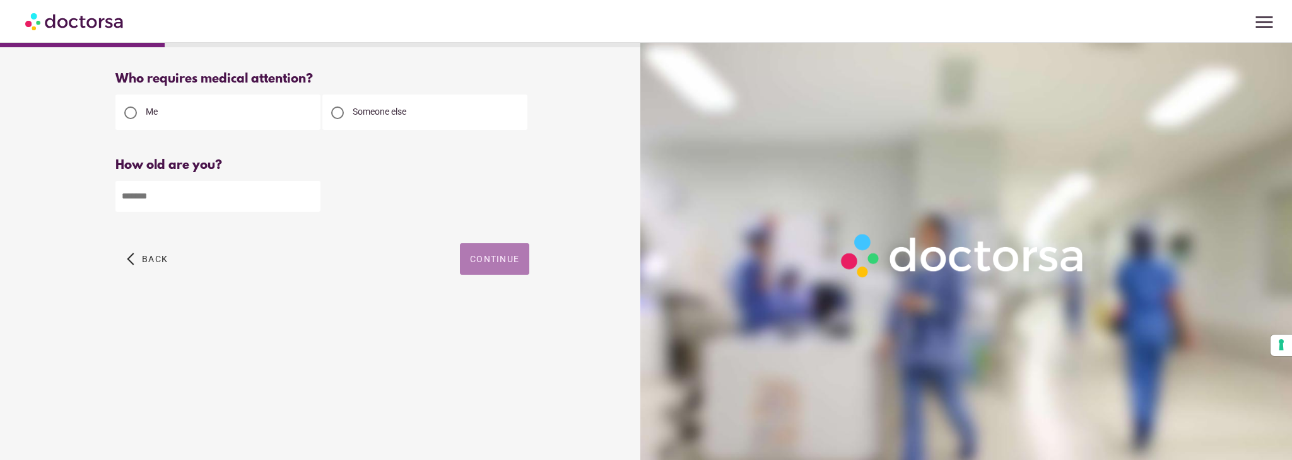
click at [479, 268] on span "button" at bounding box center [494, 259] width 69 height 32
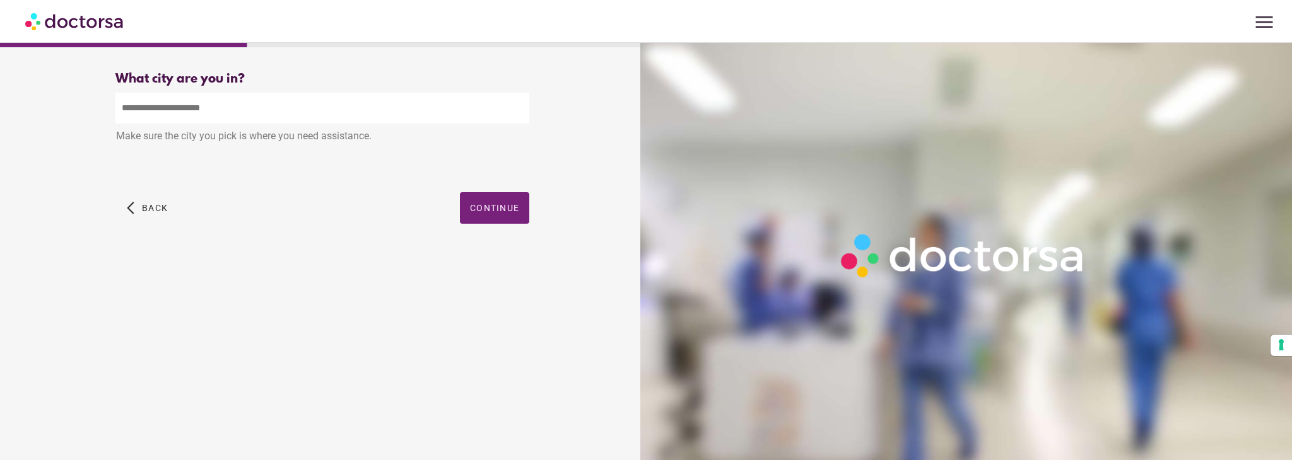
click at [250, 110] on input "text" at bounding box center [322, 108] width 414 height 31
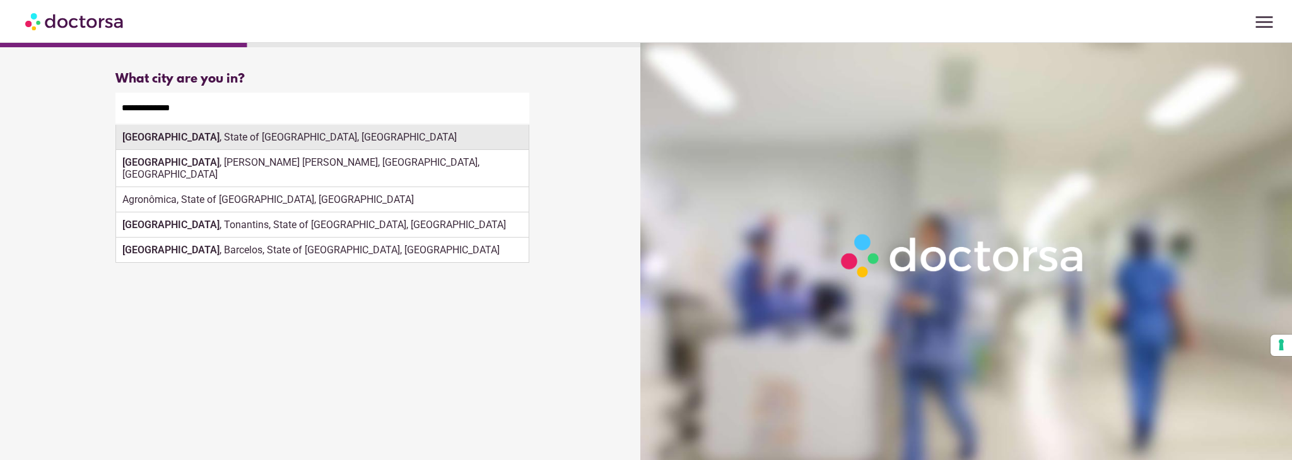
click at [312, 144] on div "Florianópolis , State of Santa Catarina, Brazil" at bounding box center [322, 137] width 413 height 25
type input "**********"
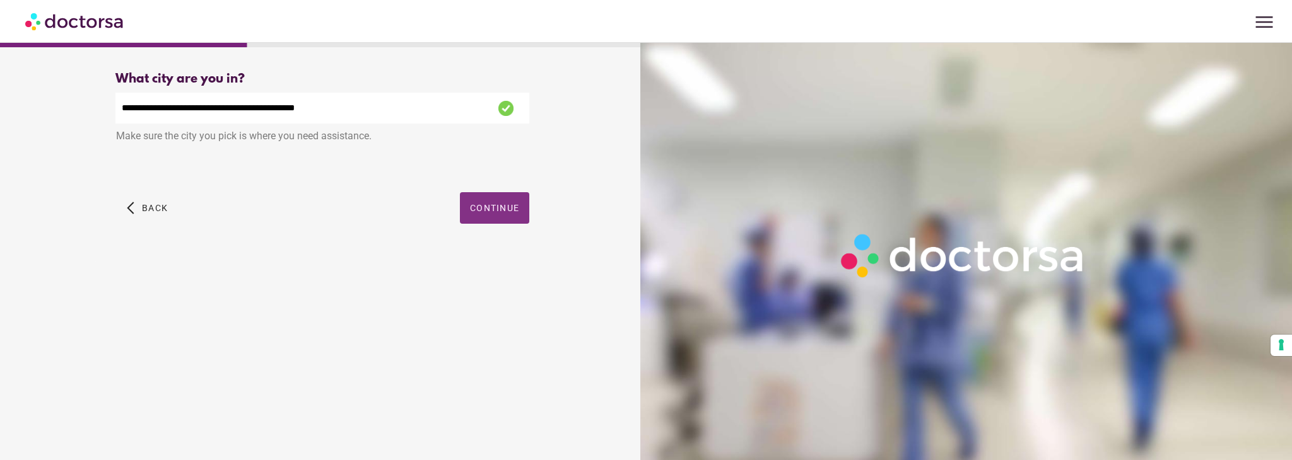
click at [474, 204] on span "Continue" at bounding box center [494, 208] width 49 height 10
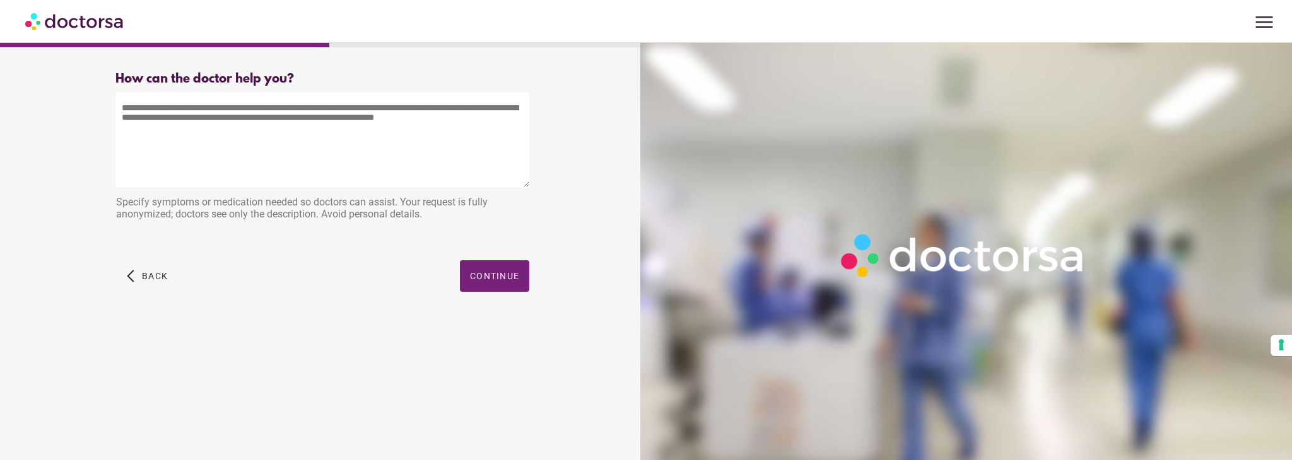
click at [316, 155] on textarea at bounding box center [322, 140] width 414 height 95
drag, startPoint x: 363, startPoint y: 127, endPoint x: 102, endPoint y: 108, distance: 261.9
click at [102, 108] on div "How can the doctor help you? How can the doctor help the patient? Specify sympt…" at bounding box center [322, 196] width 454 height 269
drag, startPoint x: 358, startPoint y: 209, endPoint x: 110, endPoint y: 202, distance: 247.4
click at [110, 202] on div "How can the doctor help you? How can the doctor help the patient? Specify sympt…" at bounding box center [322, 196] width 454 height 269
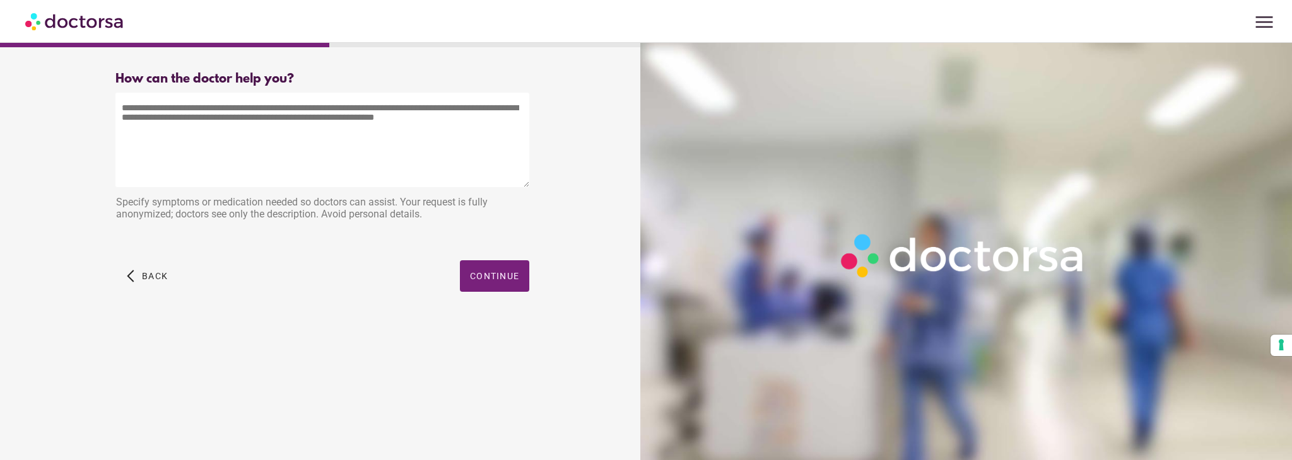
copy div "Specify symptoms or medication needed so doctors can assist. Your request is fu…"
click at [258, 124] on textarea at bounding box center [322, 140] width 414 height 95
paste textarea "**********"
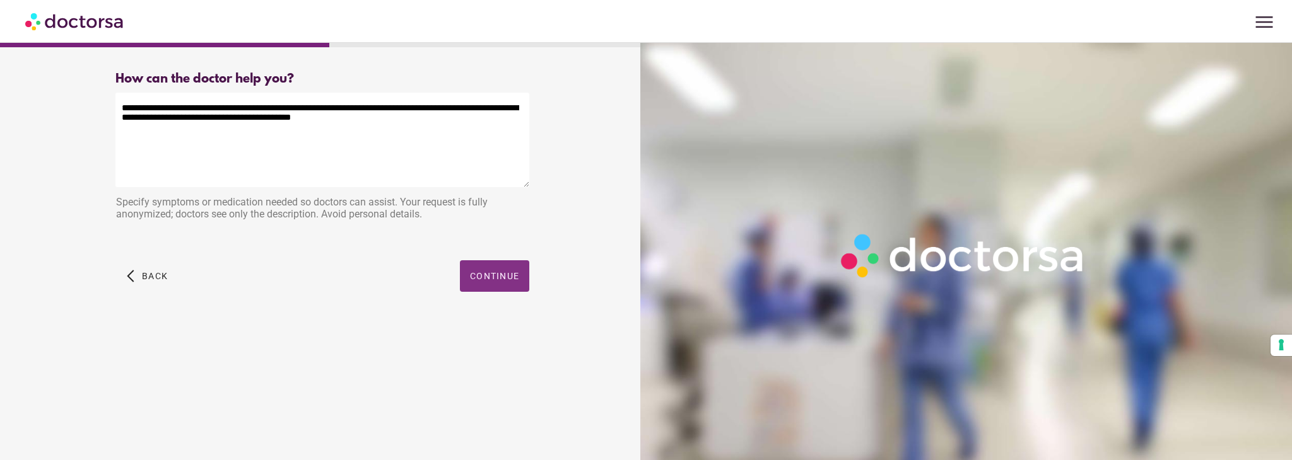
type textarea "**********"
click at [505, 285] on span "button" at bounding box center [494, 277] width 69 height 32
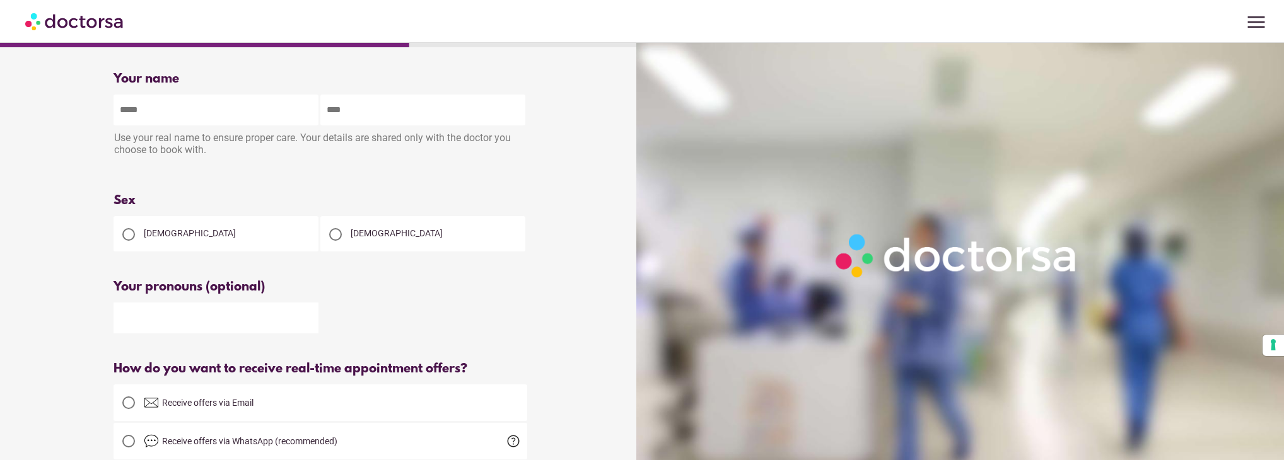
click at [186, 117] on input "text" at bounding box center [216, 110] width 205 height 31
type input "********"
type input "**********"
click at [337, 240] on div at bounding box center [335, 234] width 13 height 13
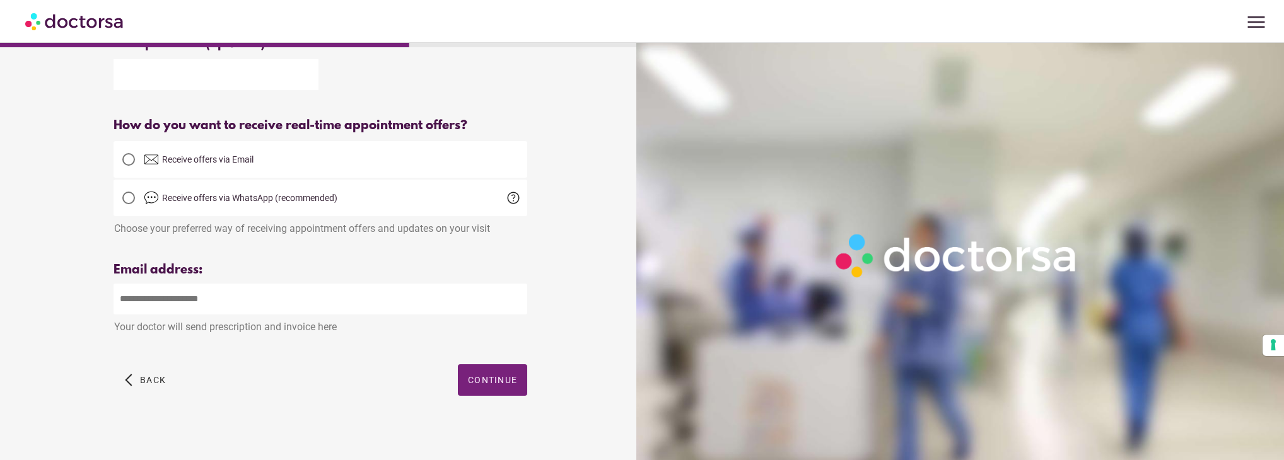
scroll to position [255, 0]
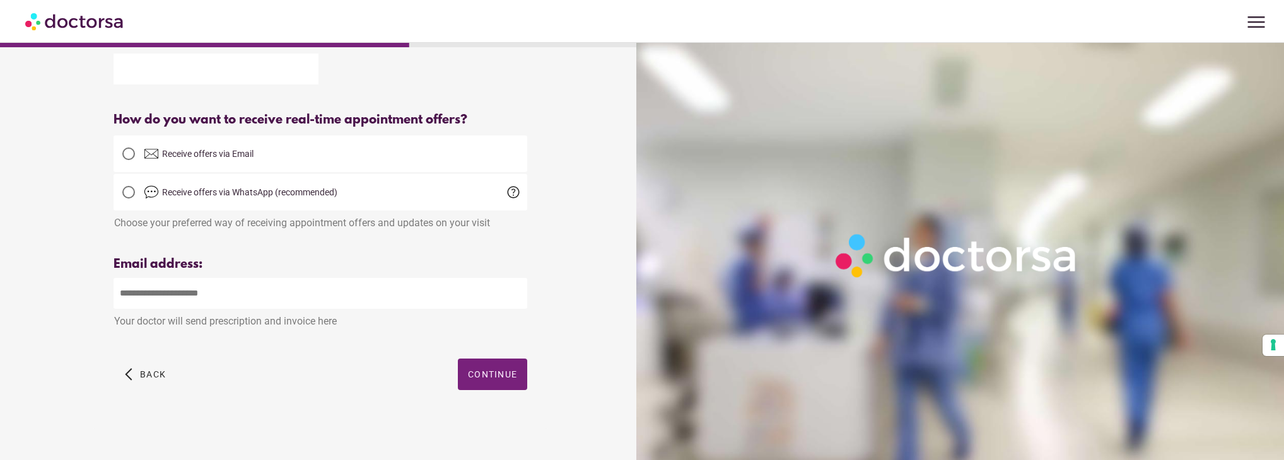
click at [232, 295] on input "email" at bounding box center [321, 293] width 414 height 31
type input "**********"
click at [490, 384] on span "button" at bounding box center [492, 375] width 69 height 32
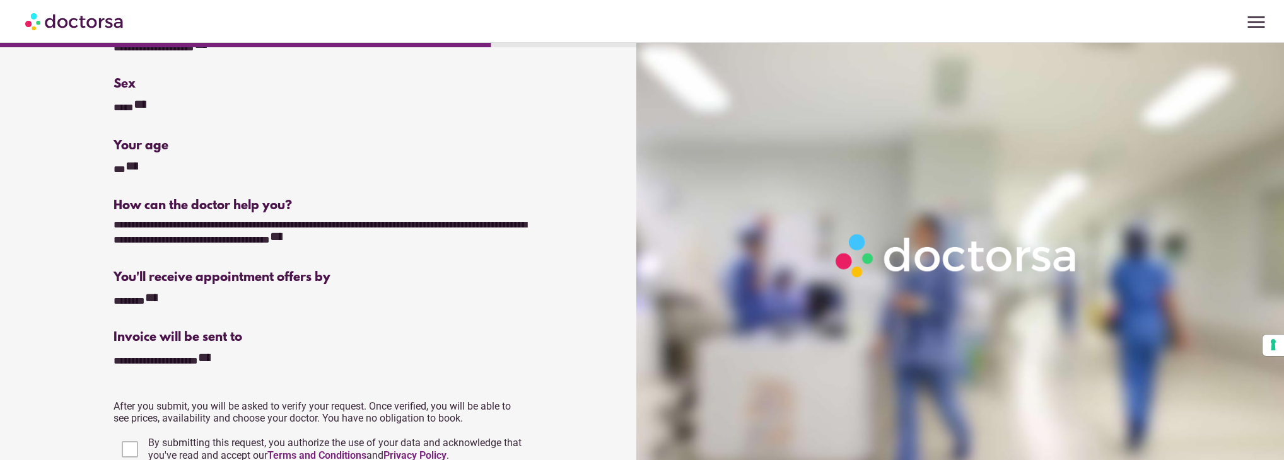
scroll to position [182, 0]
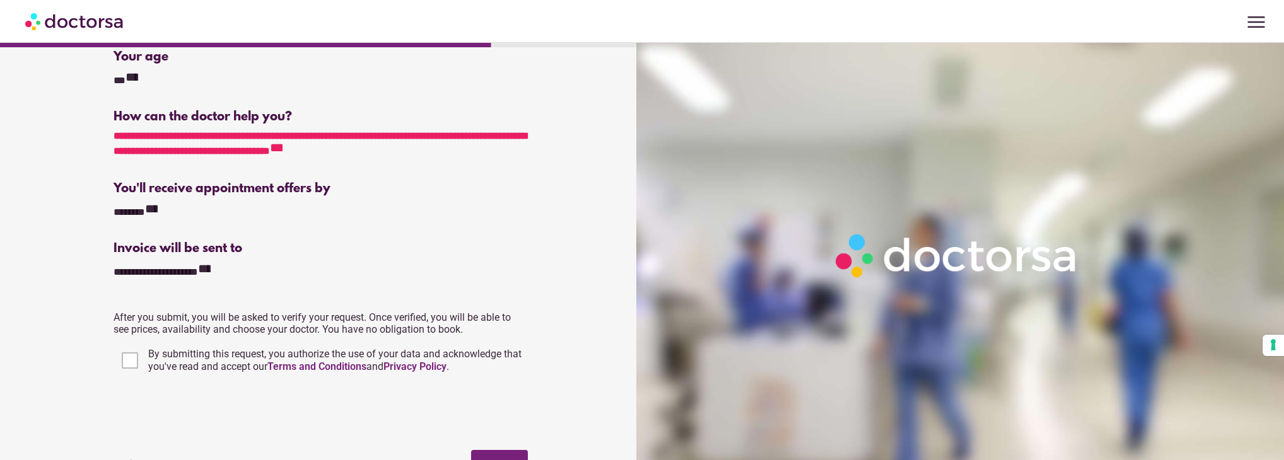
click at [283, 153] on icon "**********" at bounding box center [276, 147] width 13 height 13
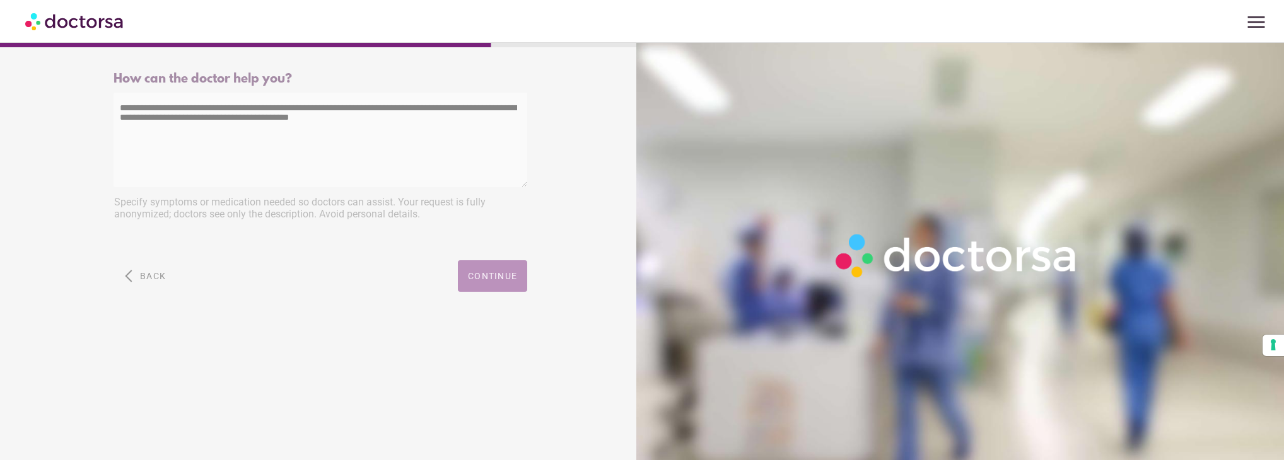
scroll to position [0, 0]
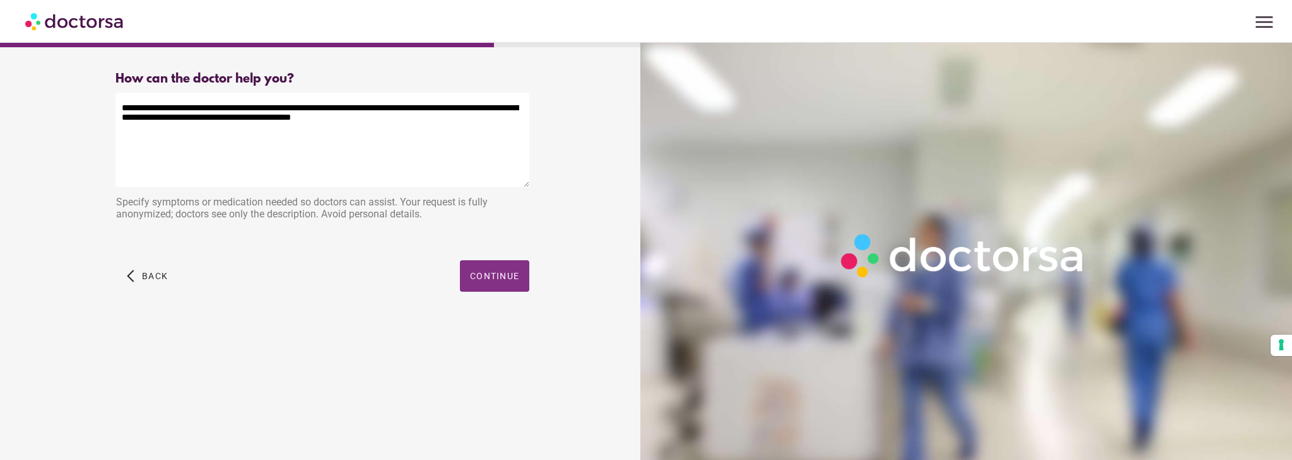
click at [478, 279] on span "Continue" at bounding box center [494, 276] width 49 height 10
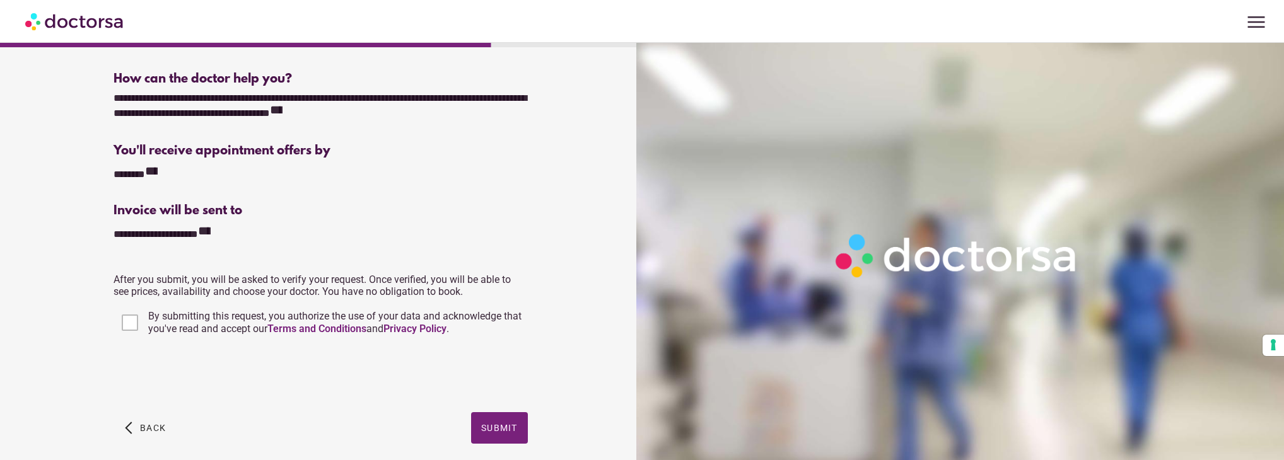
scroll to position [223, 0]
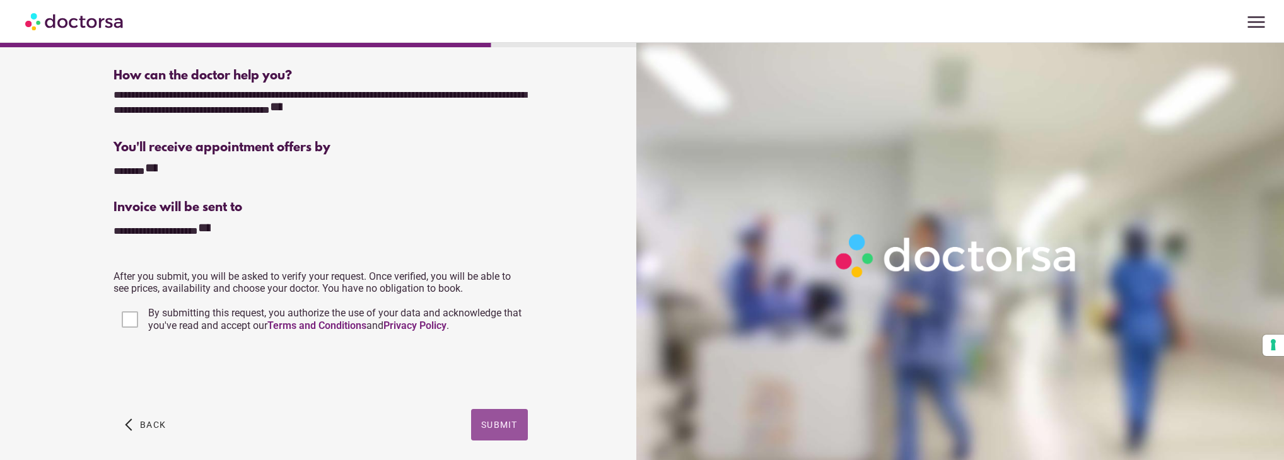
click at [510, 418] on span "button" at bounding box center [499, 425] width 57 height 32
